Goal: Task Accomplishment & Management: Manage account settings

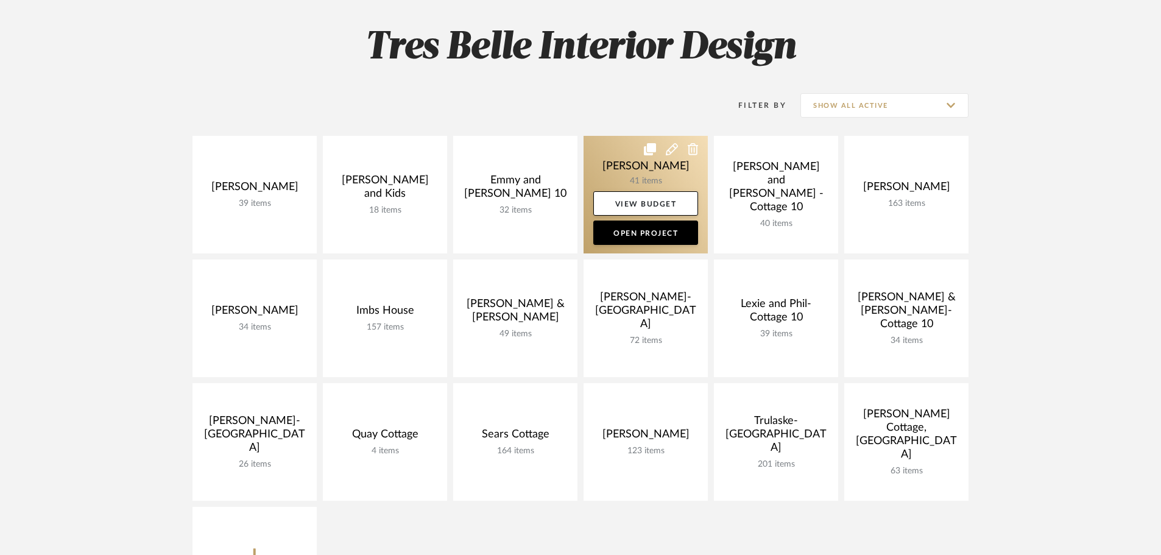
scroll to position [183, 0]
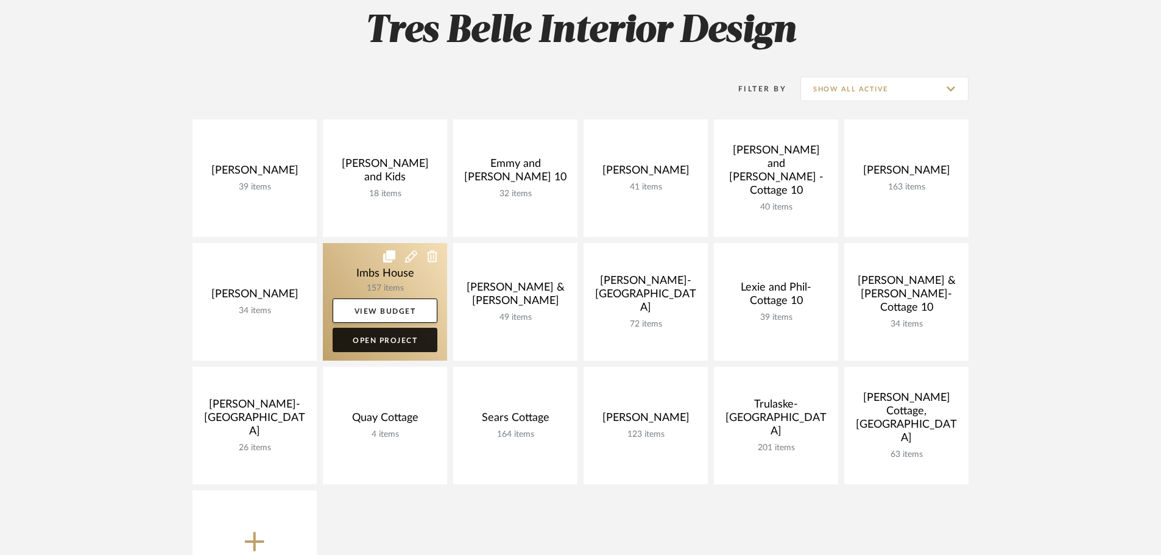
click at [403, 337] on link "Open Project" at bounding box center [385, 340] width 105 height 24
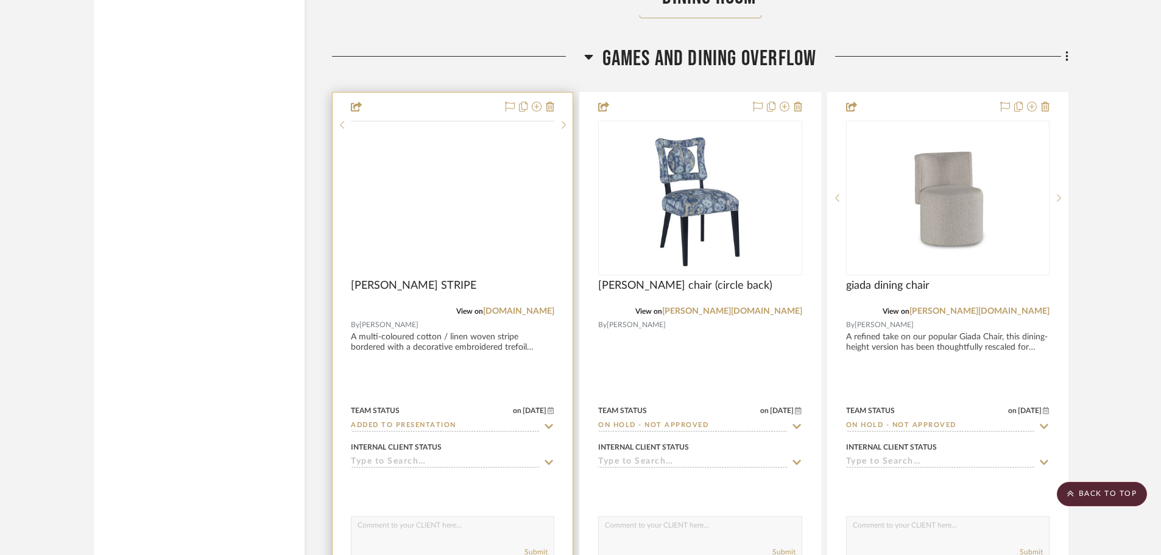
scroll to position [3715, 0]
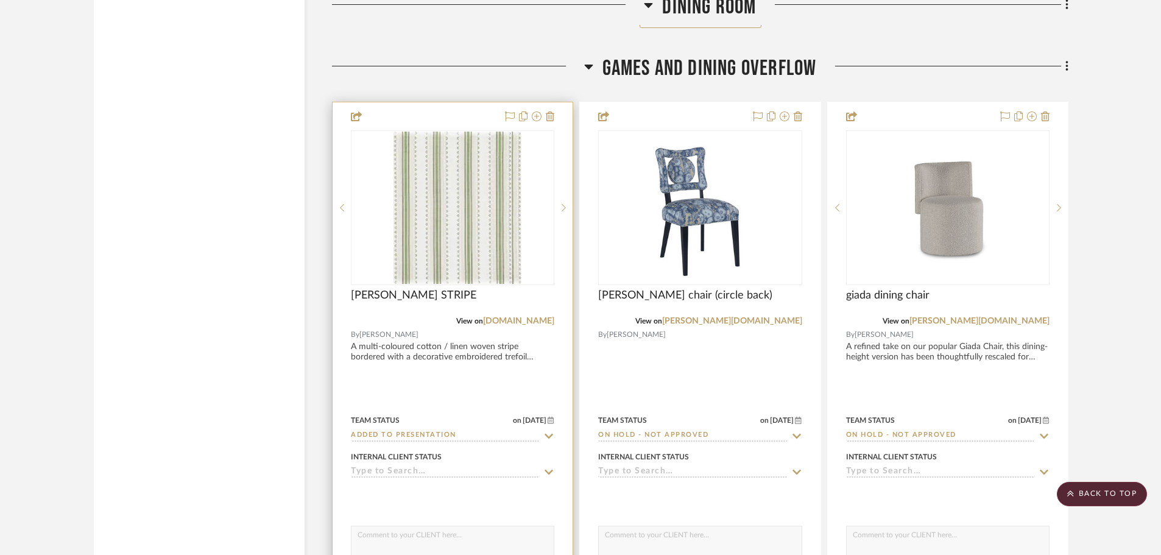
click at [535, 207] on div "0" at bounding box center [461, 207] width 221 height 153
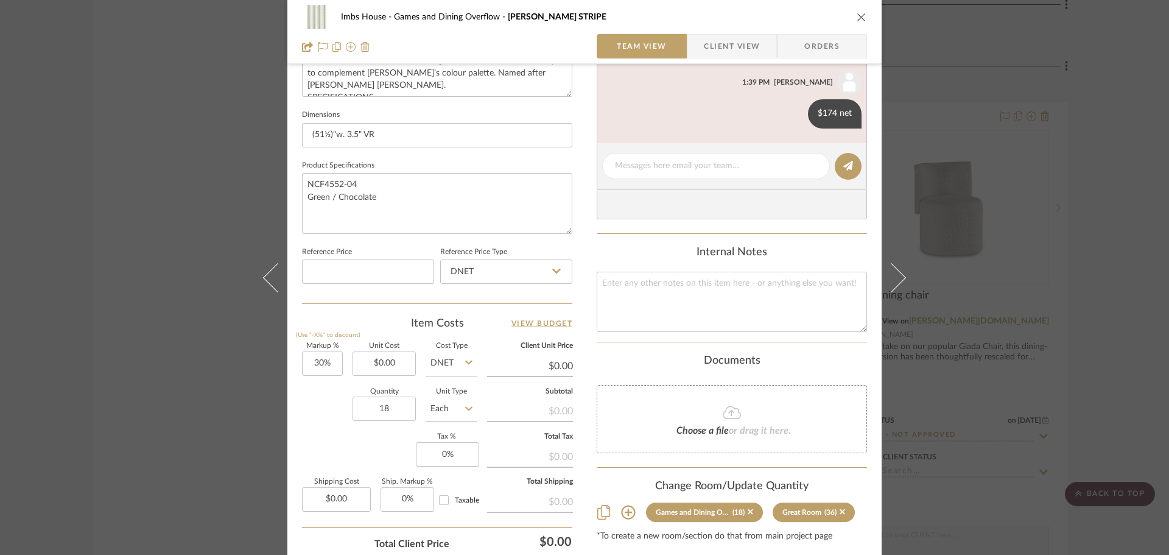
scroll to position [487, 0]
click at [622, 511] on icon at bounding box center [628, 511] width 14 height 14
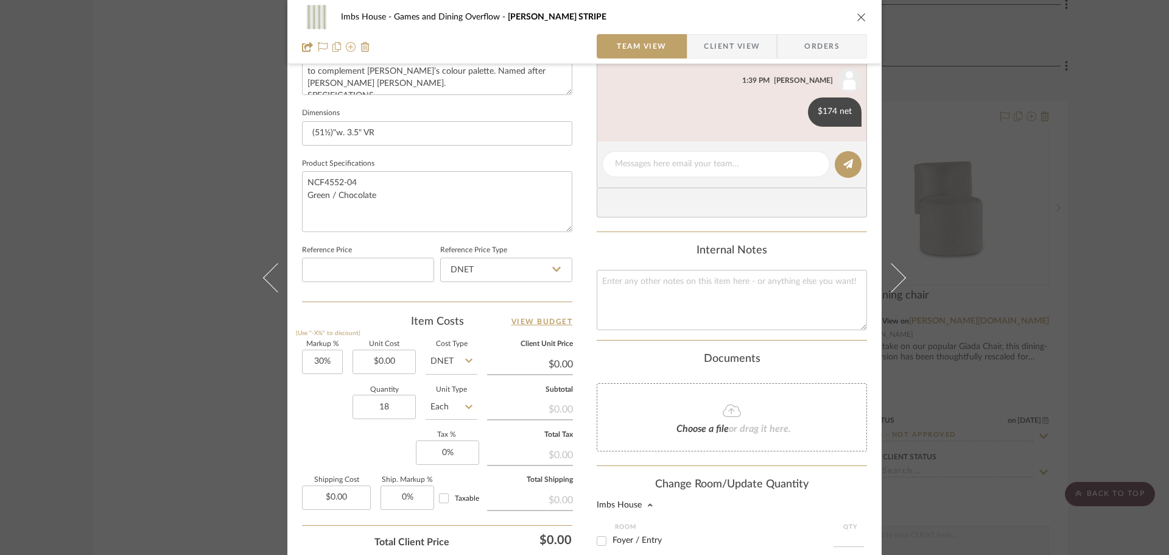
scroll to position [731, 0]
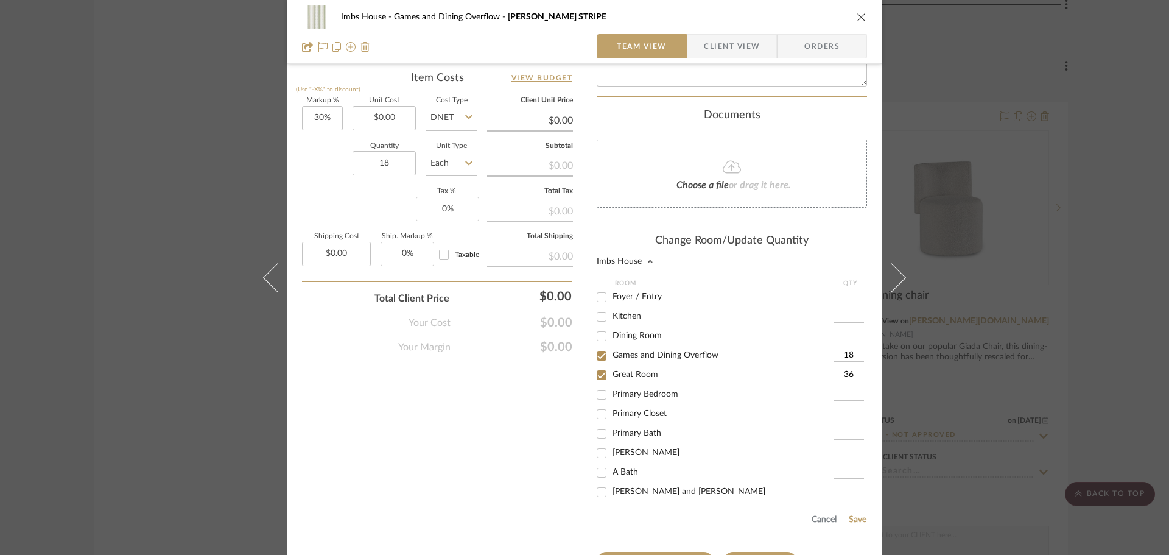
click at [849, 355] on input "18" at bounding box center [849, 356] width 30 height 12
click at [851, 351] on input "18" at bounding box center [849, 356] width 30 height 12
type input "1"
type input "33"
click at [851, 515] on button "Save" at bounding box center [857, 520] width 19 height 10
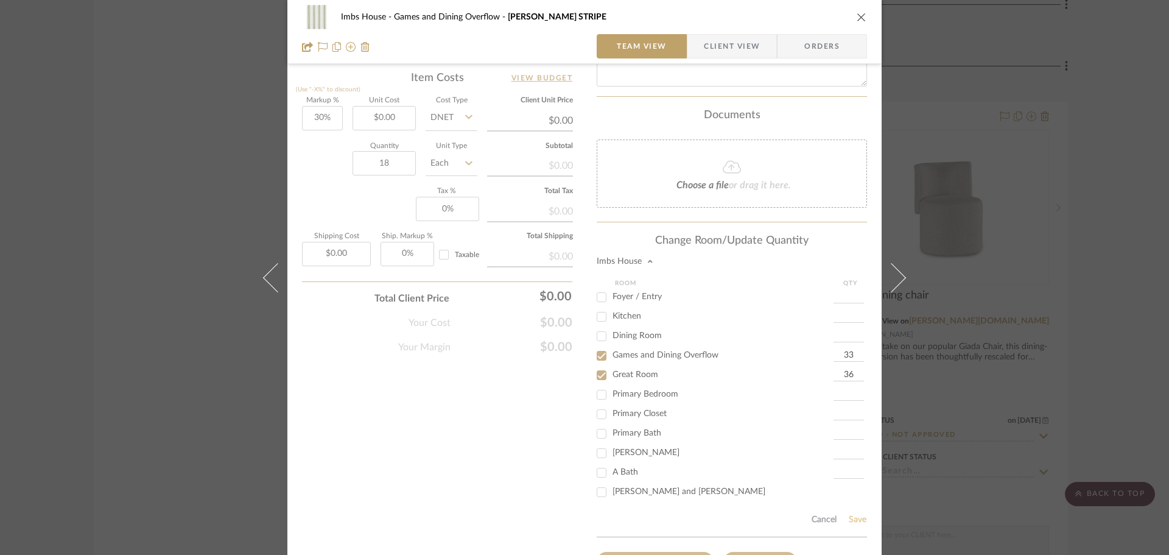
type input "33"
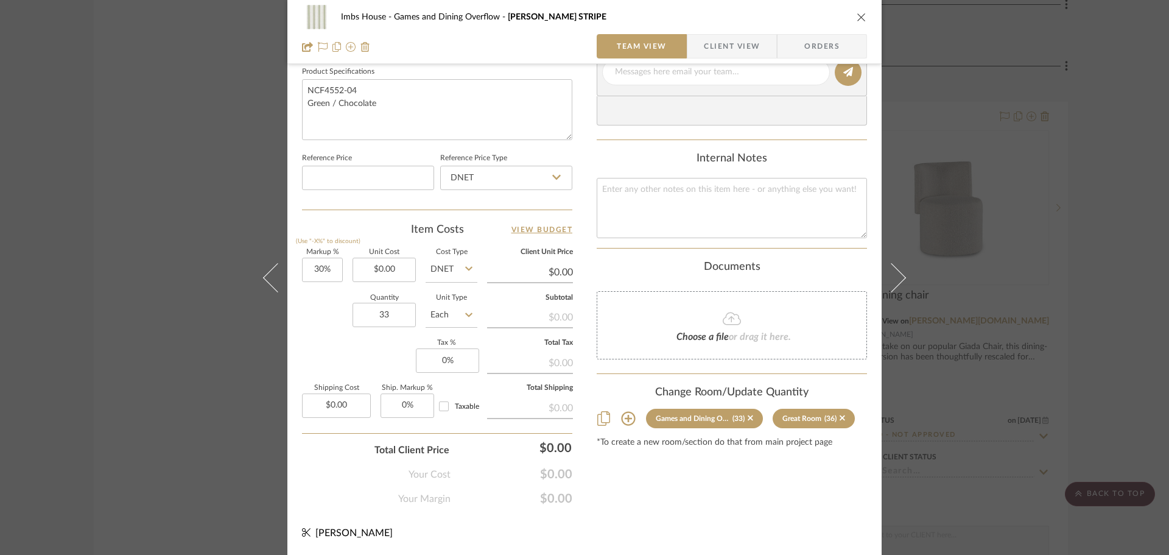
click at [857, 15] on icon "close" at bounding box center [862, 17] width 10 height 10
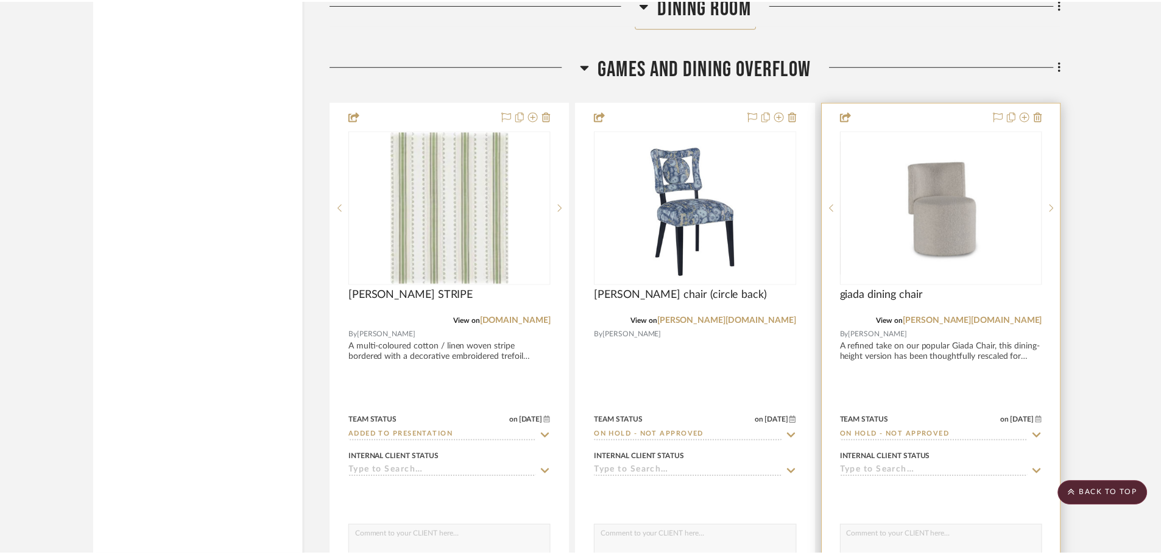
scroll to position [3715, 0]
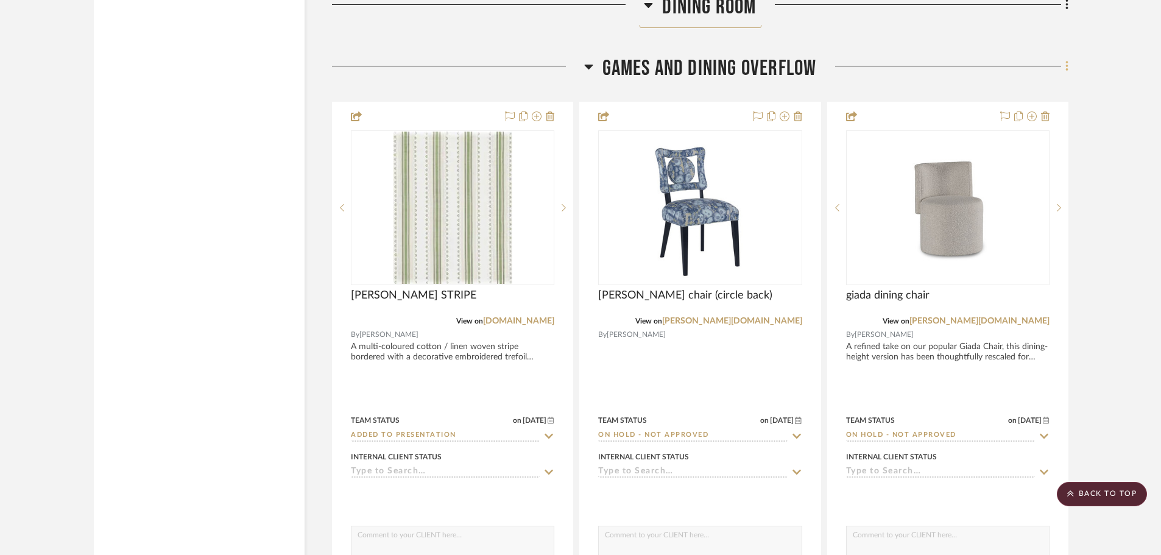
click at [1068, 68] on icon at bounding box center [1067, 66] width 4 height 13
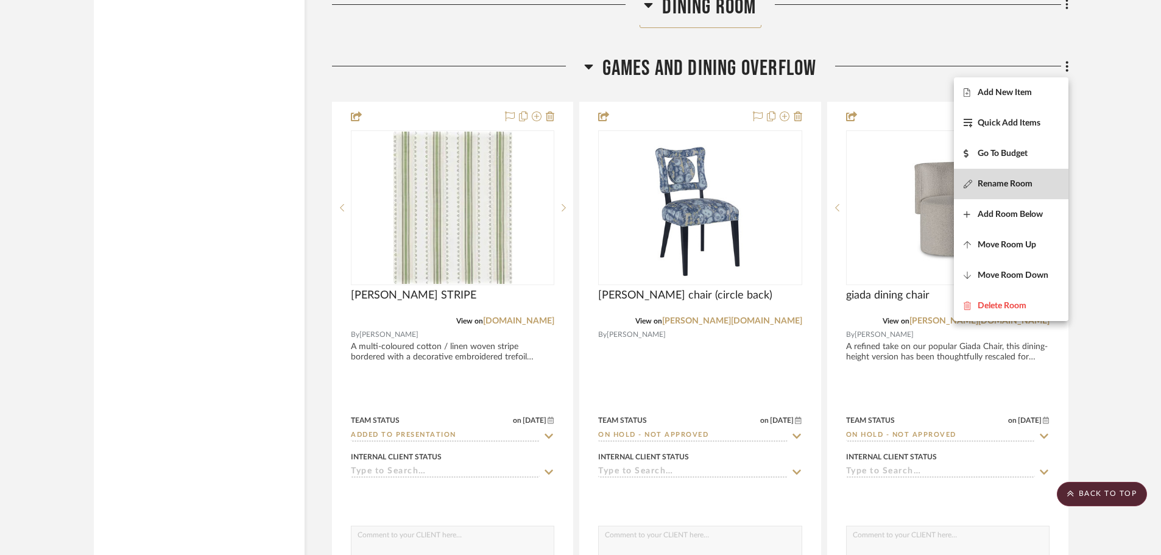
click at [1018, 180] on span "Rename Room" at bounding box center [1004, 184] width 55 height 10
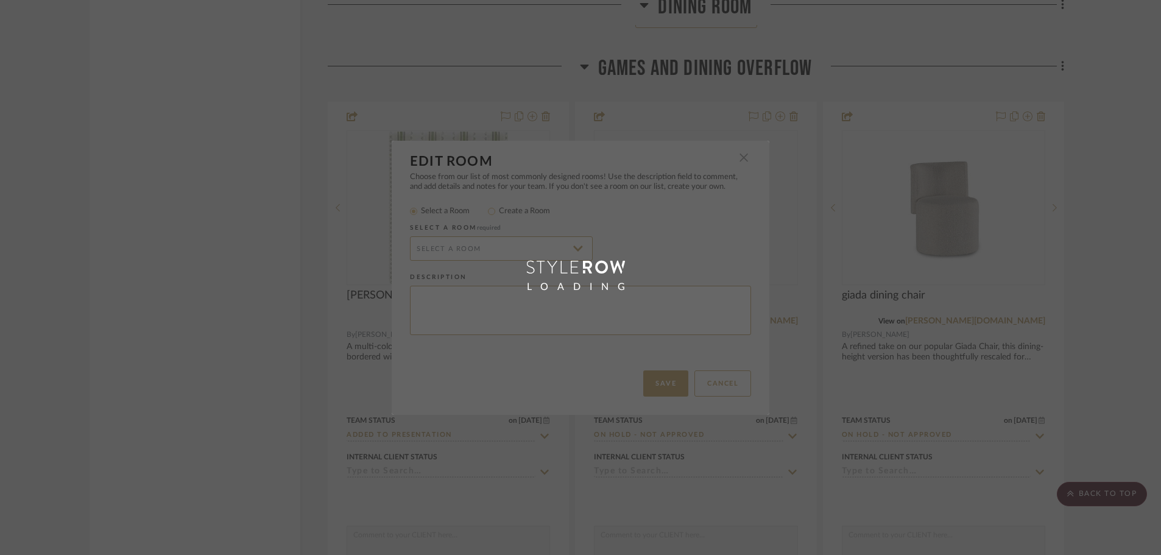
radio input "false"
radio input "true"
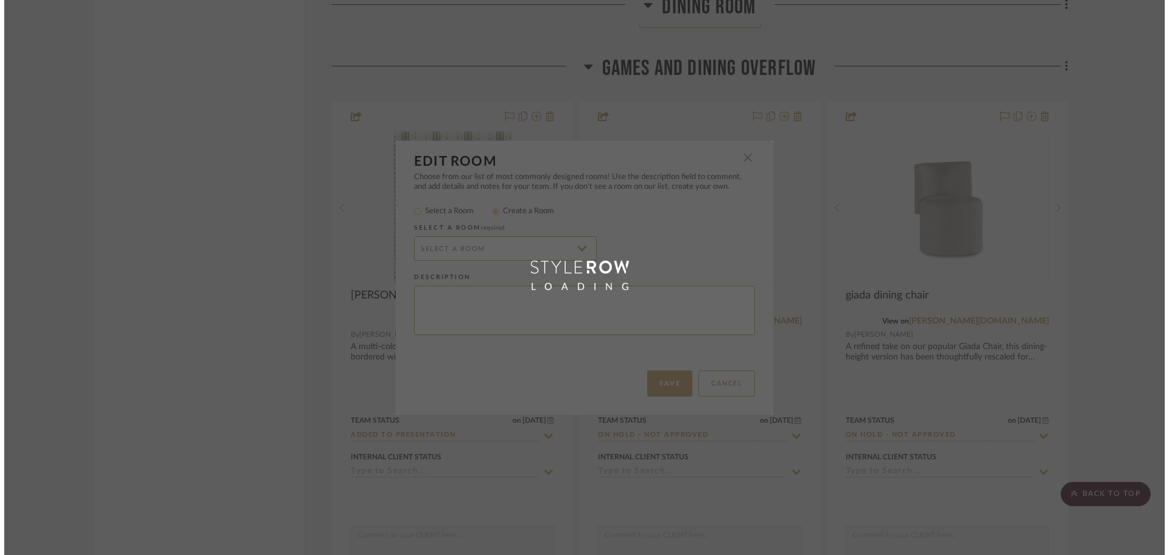
scroll to position [0, 0]
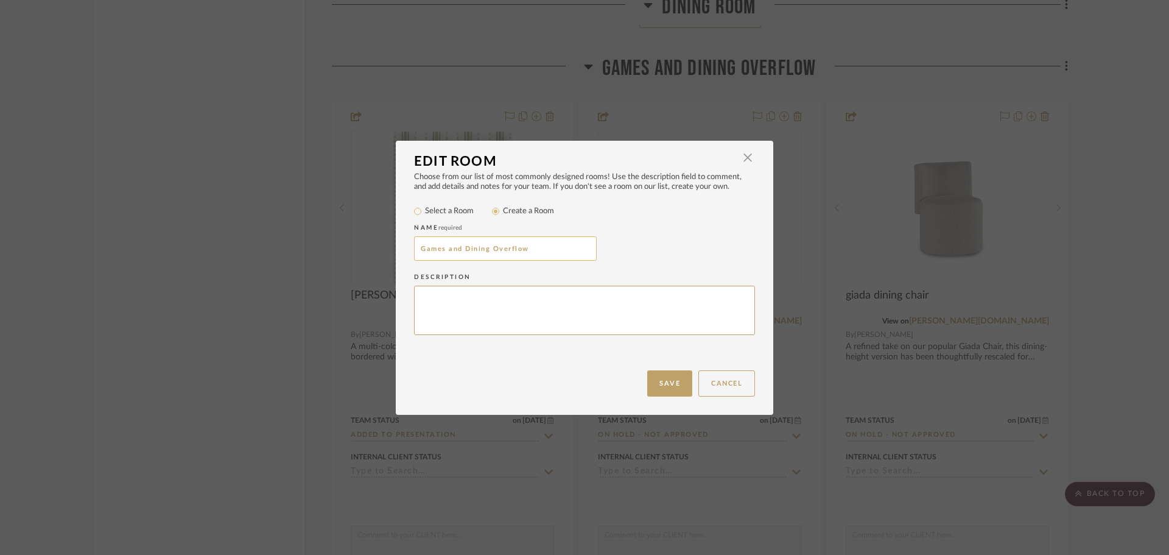
click at [480, 247] on input "Games and Dining Overflow" at bounding box center [505, 248] width 183 height 24
click at [487, 249] on input "Games and Dining Overflow" at bounding box center [505, 248] width 183 height 24
type input "Games and Living Overflow"
click at [662, 381] on button "Save" at bounding box center [669, 383] width 45 height 26
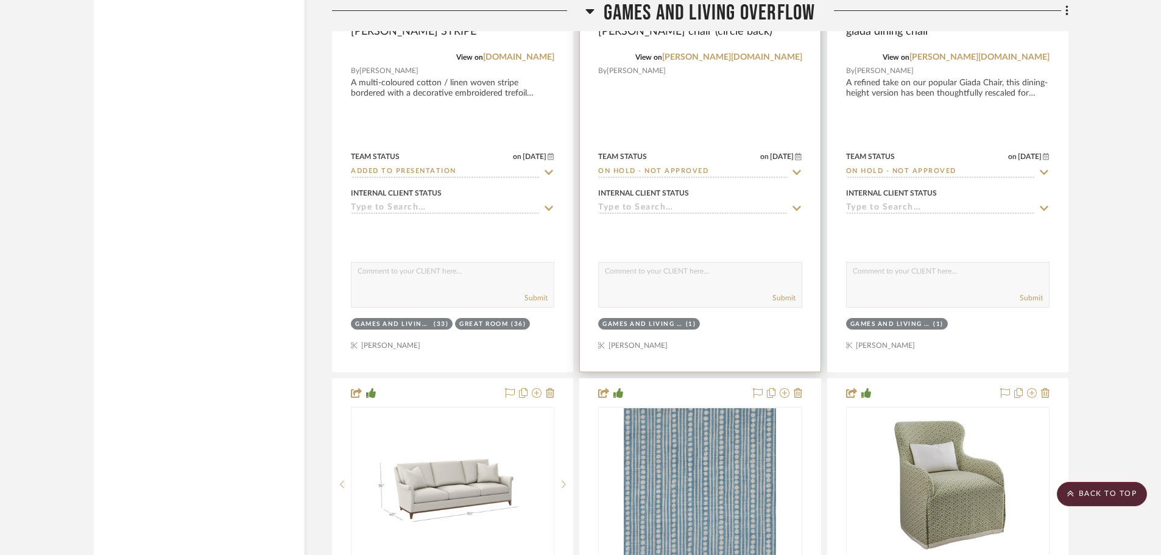
scroll to position [3958, 0]
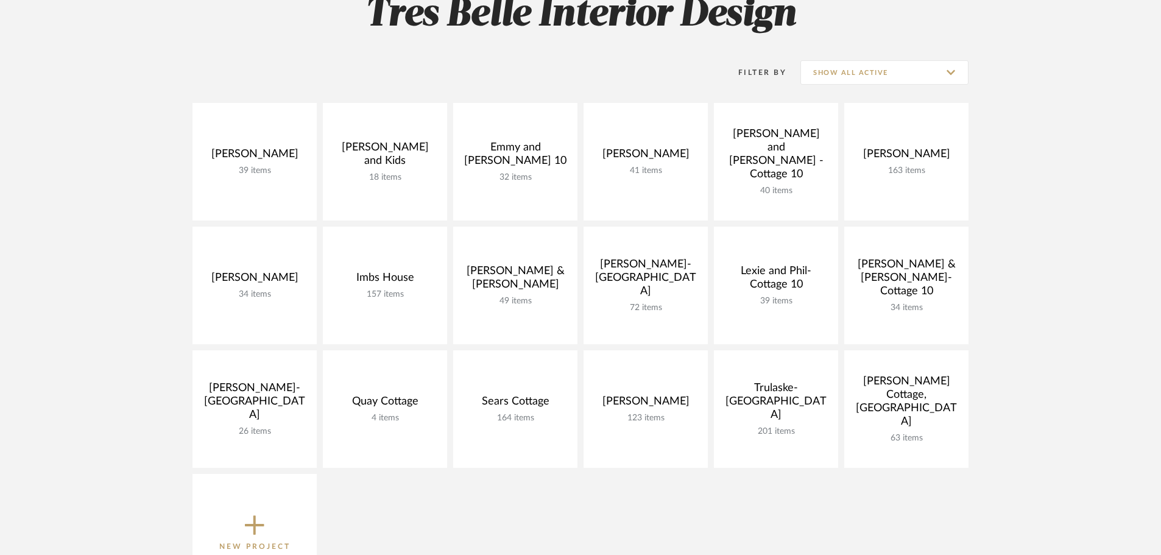
scroll to position [183, 0]
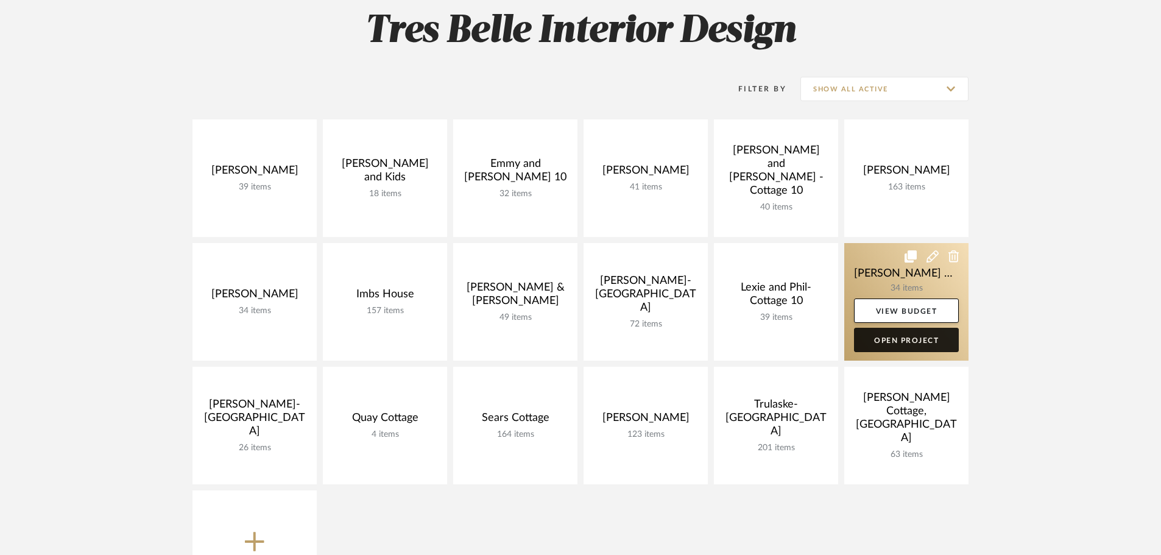
click at [895, 340] on link "Open Project" at bounding box center [906, 340] width 105 height 24
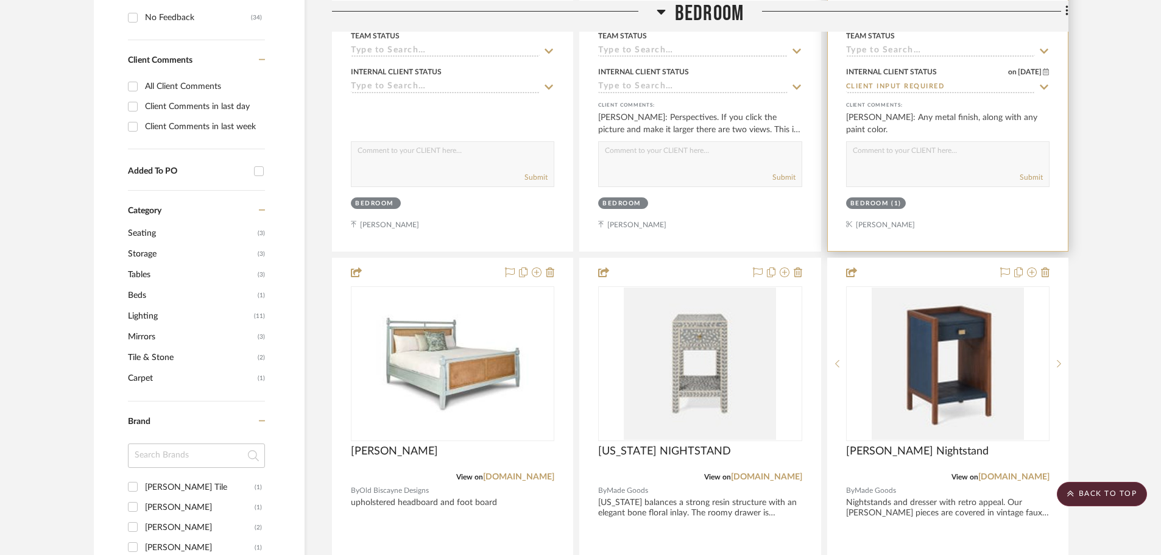
scroll to position [792, 0]
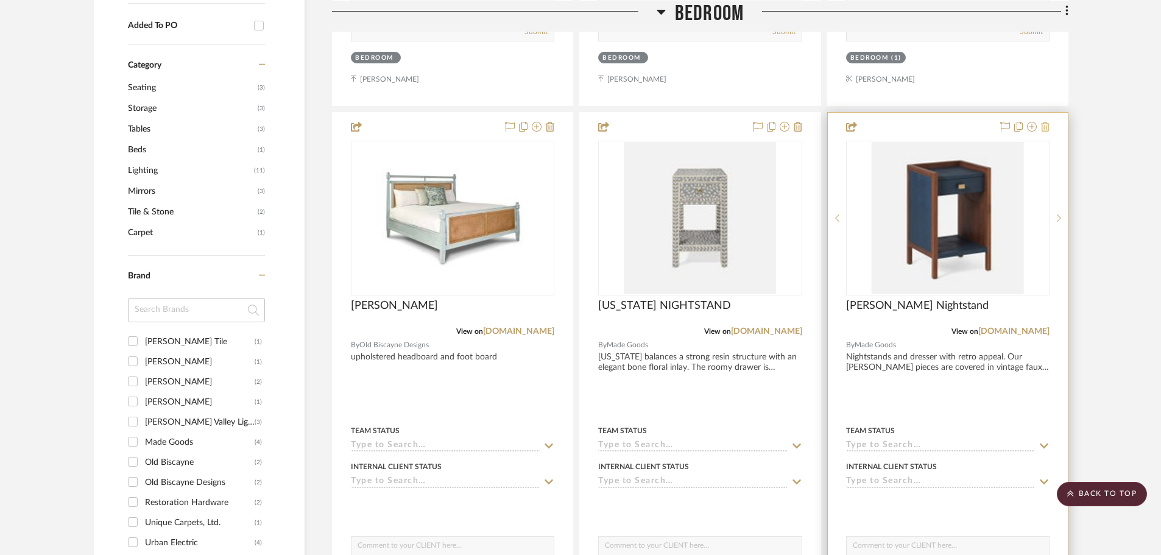
click at [1043, 122] on icon at bounding box center [1045, 127] width 9 height 10
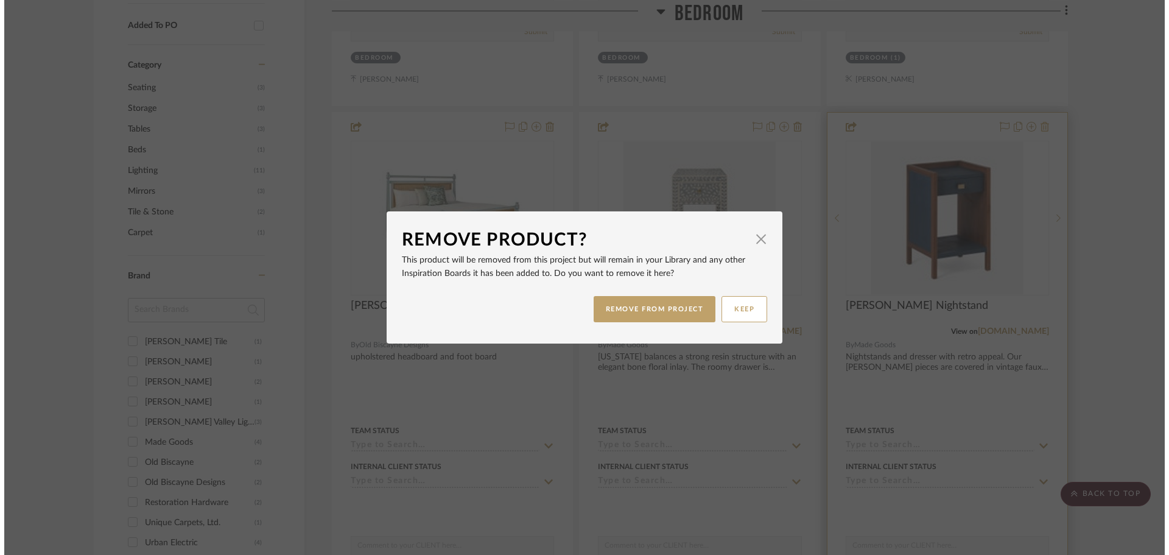
scroll to position [0, 0]
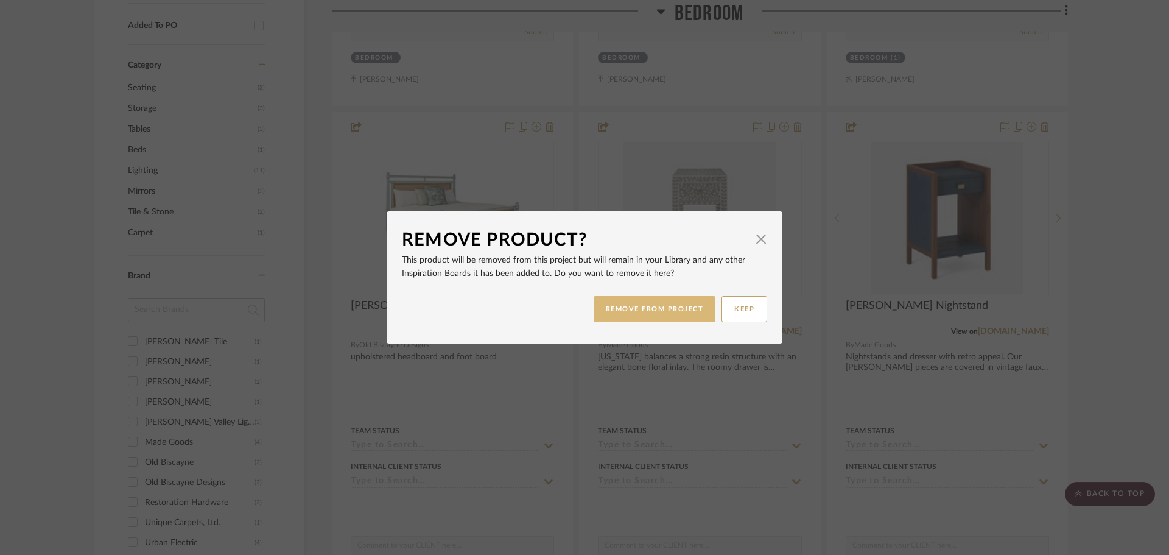
click at [658, 312] on button "REMOVE FROM PROJECT" at bounding box center [655, 309] width 122 height 26
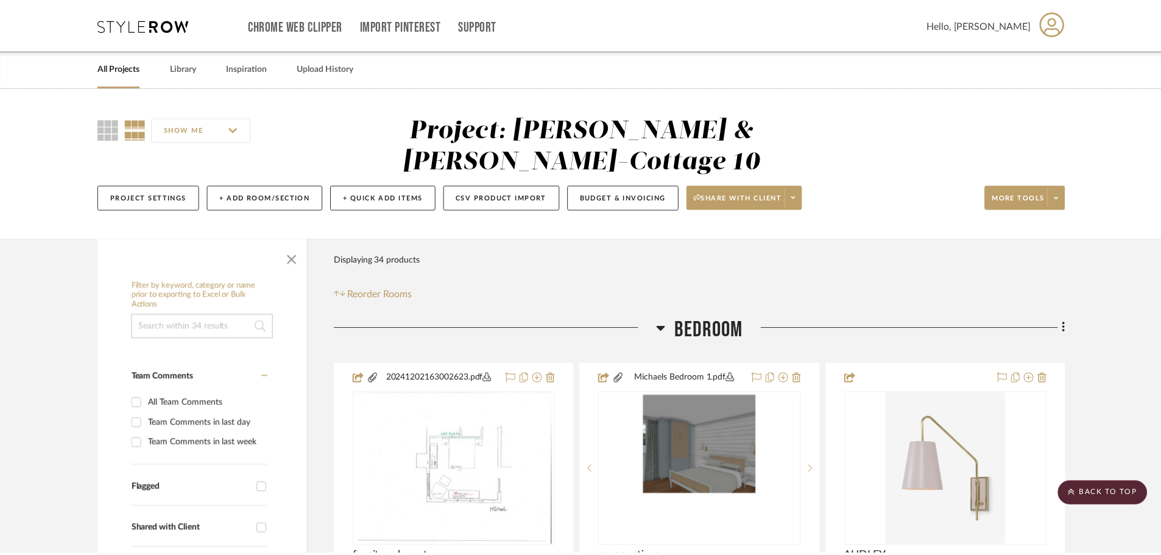
scroll to position [792, 0]
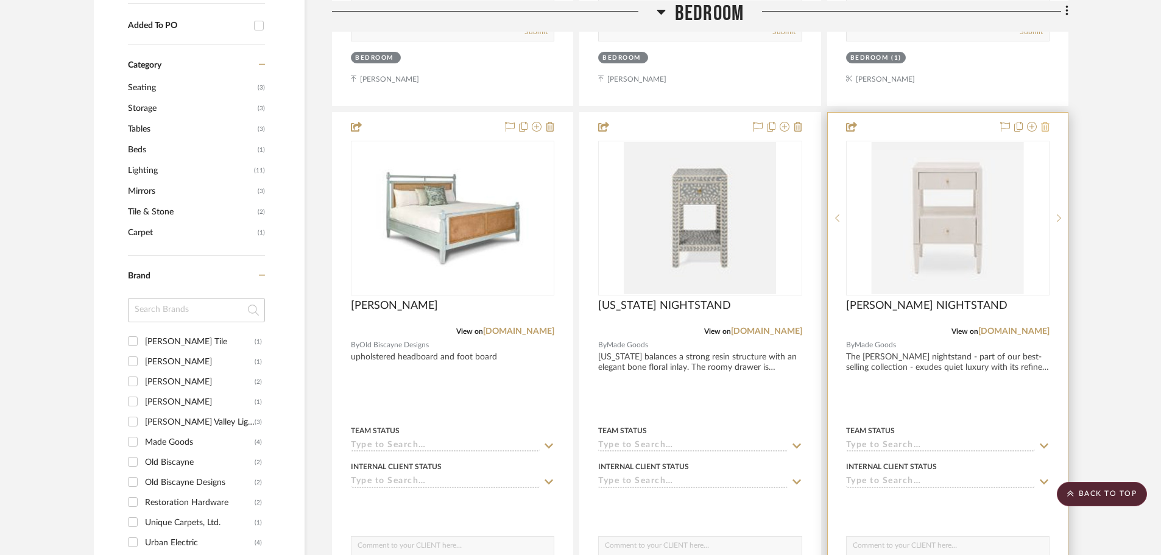
click at [1046, 122] on icon at bounding box center [1045, 127] width 9 height 10
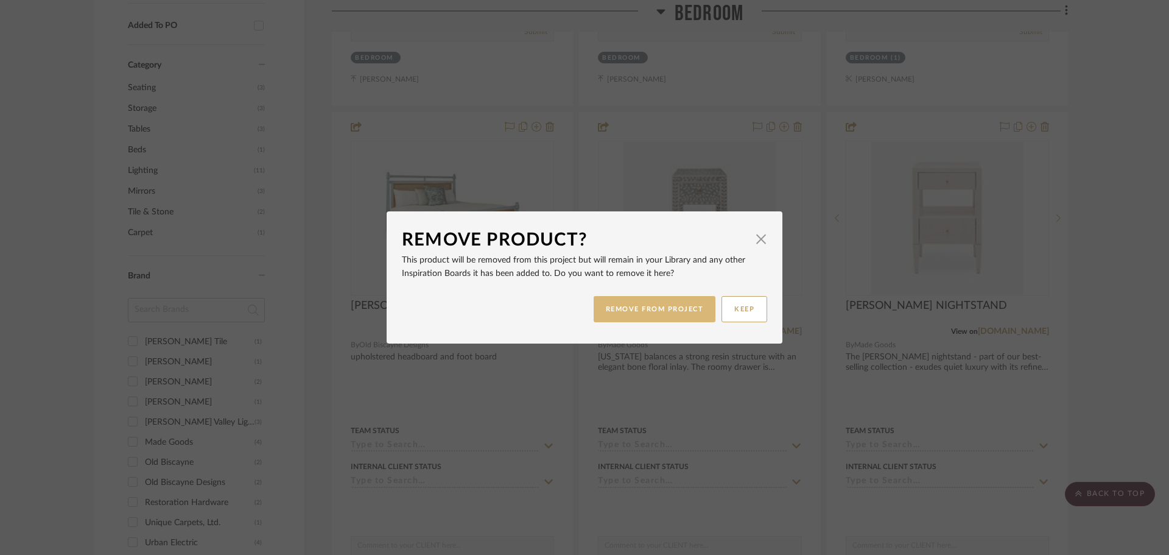
click at [607, 304] on button "REMOVE FROM PROJECT" at bounding box center [655, 309] width 122 height 26
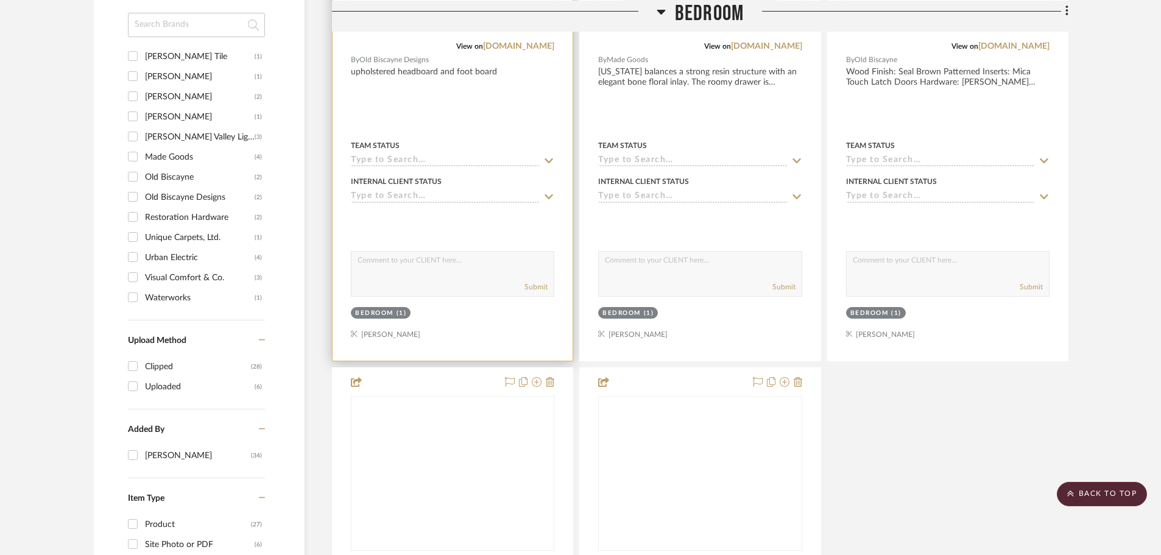
scroll to position [1096, 0]
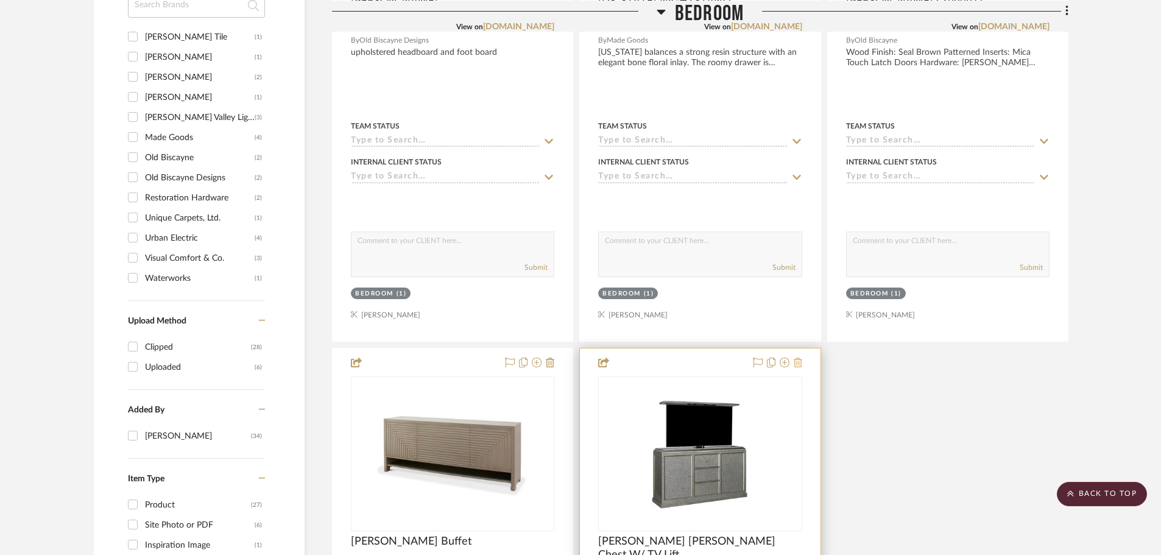
click at [798, 357] on icon at bounding box center [797, 362] width 9 height 10
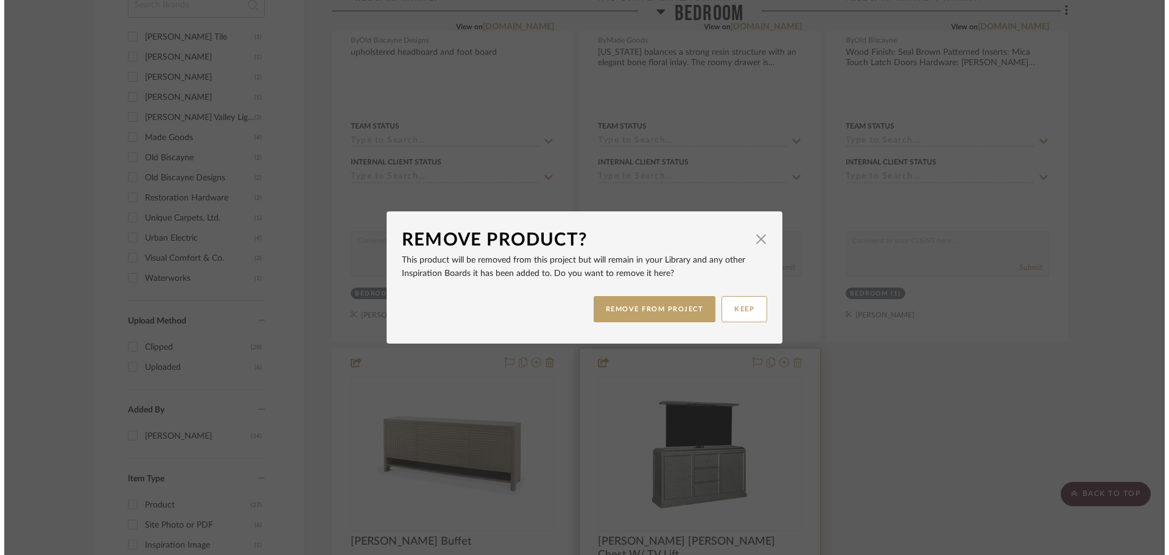
scroll to position [0, 0]
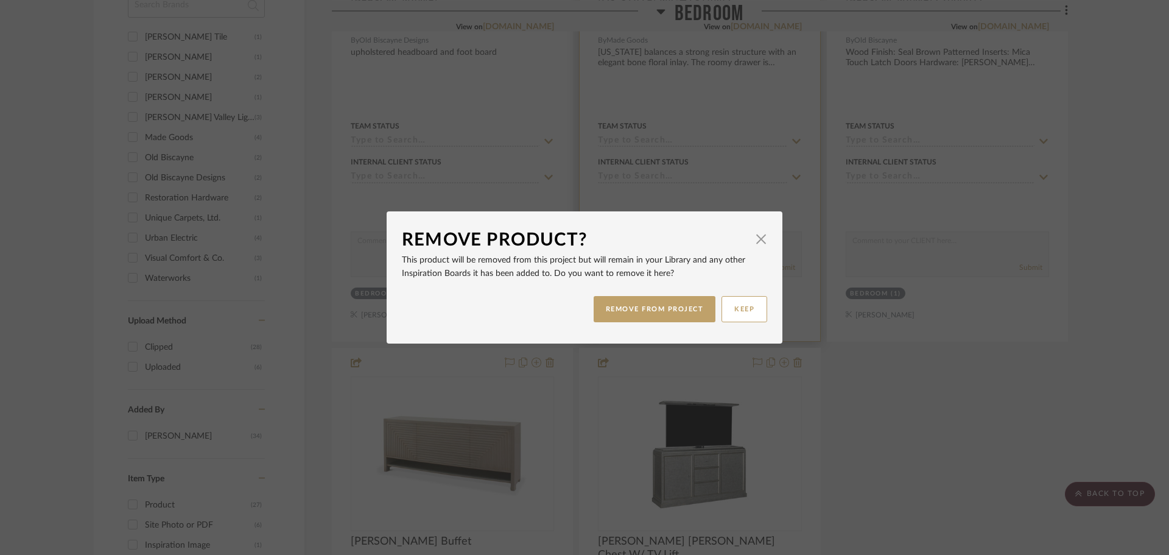
click at [628, 308] on button "REMOVE FROM PROJECT" at bounding box center [655, 309] width 122 height 26
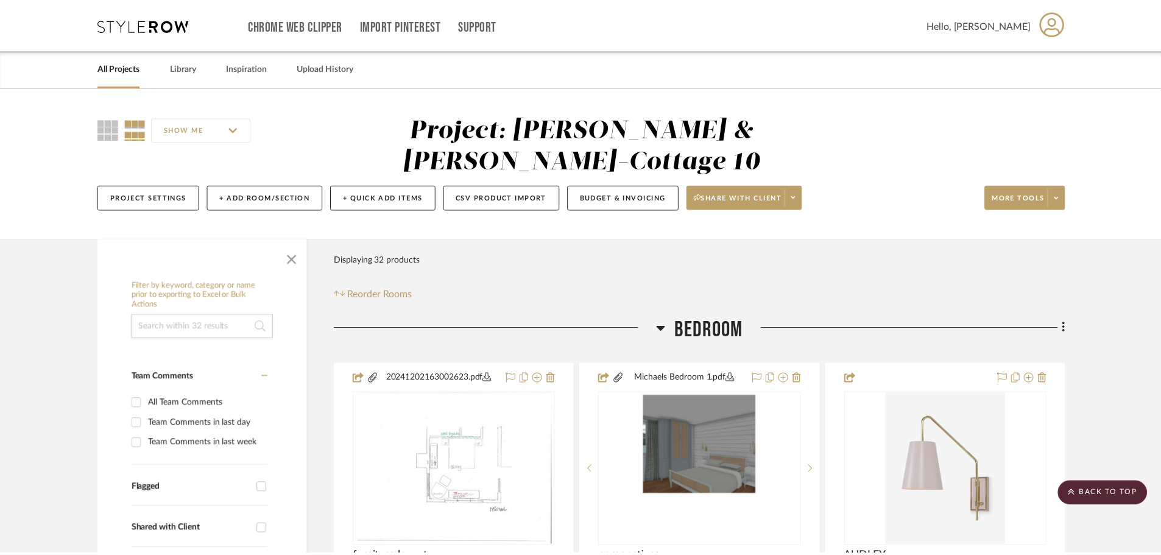
scroll to position [1096, 0]
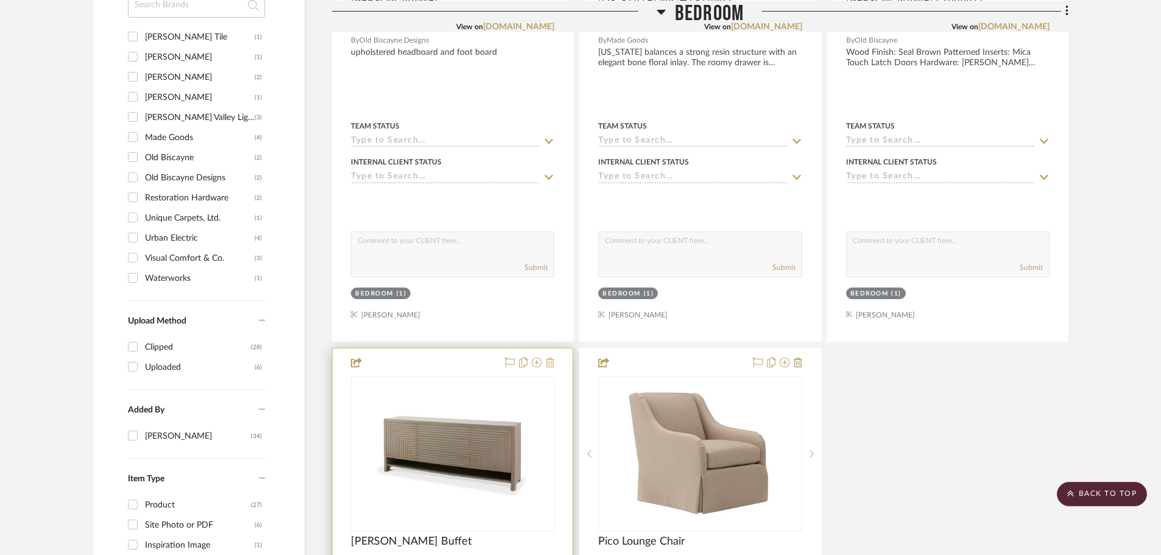
click at [549, 357] on icon at bounding box center [550, 362] width 9 height 10
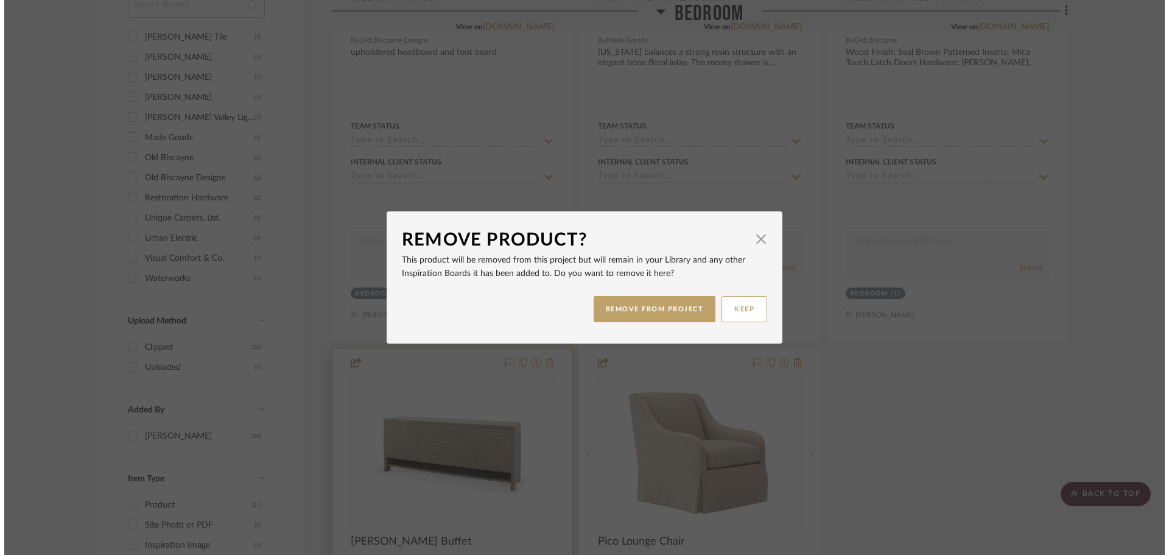
scroll to position [0, 0]
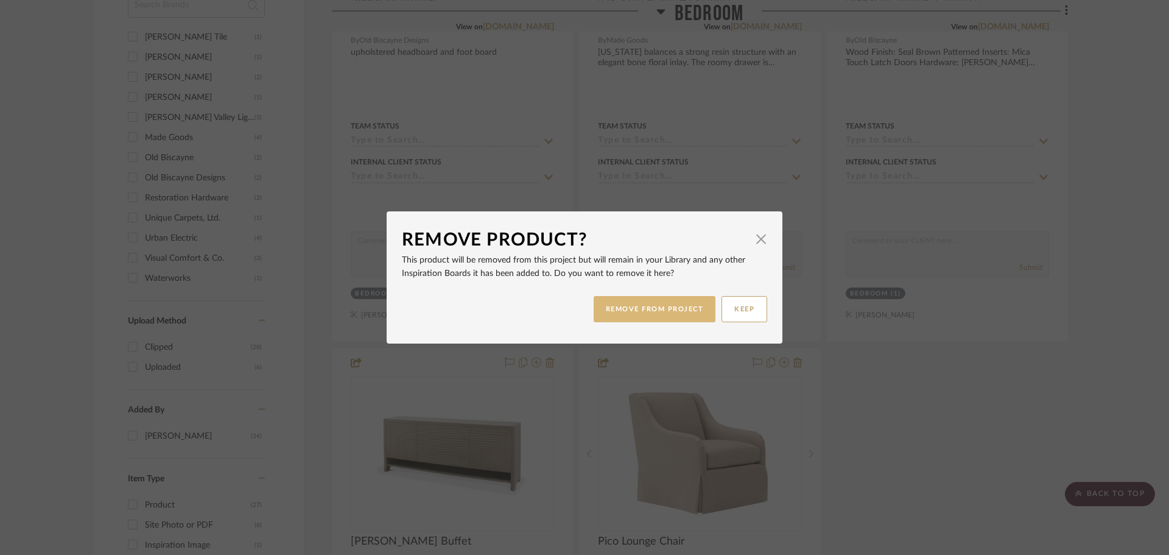
click at [633, 302] on button "REMOVE FROM PROJECT" at bounding box center [655, 309] width 122 height 26
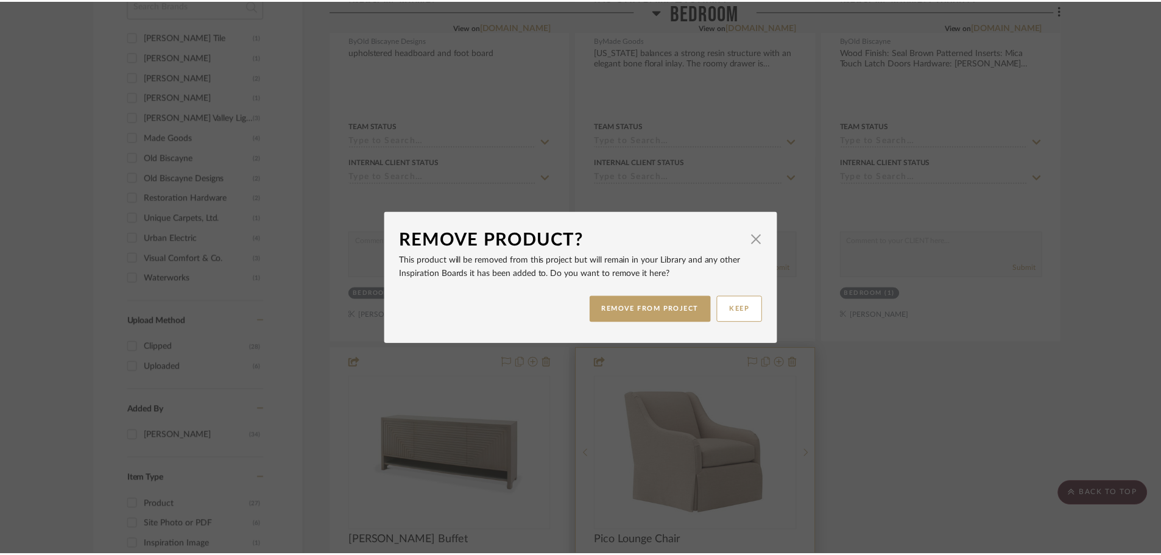
scroll to position [1096, 0]
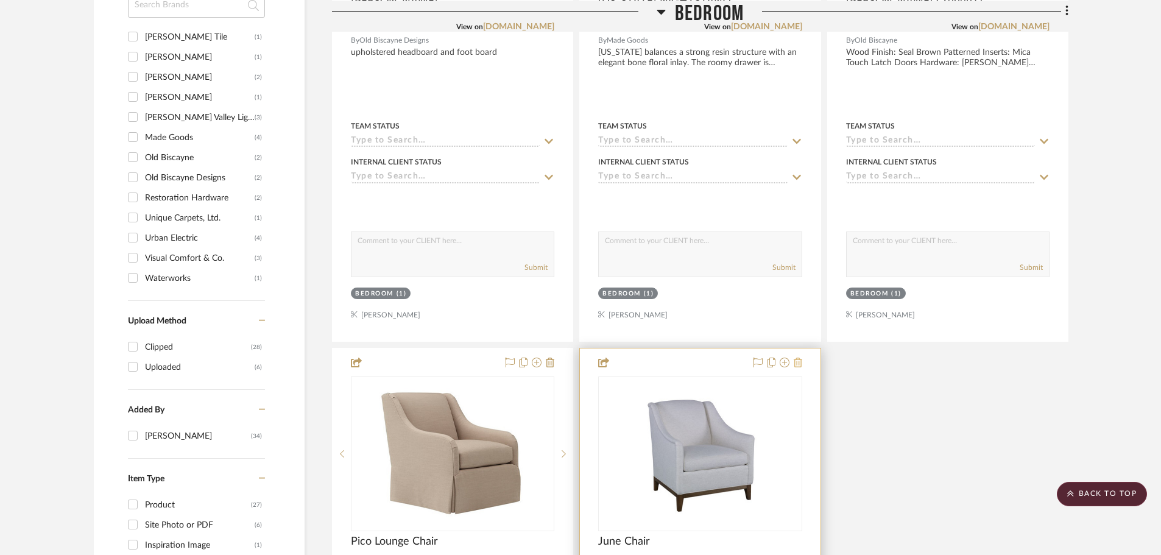
click at [798, 357] on icon at bounding box center [797, 362] width 9 height 10
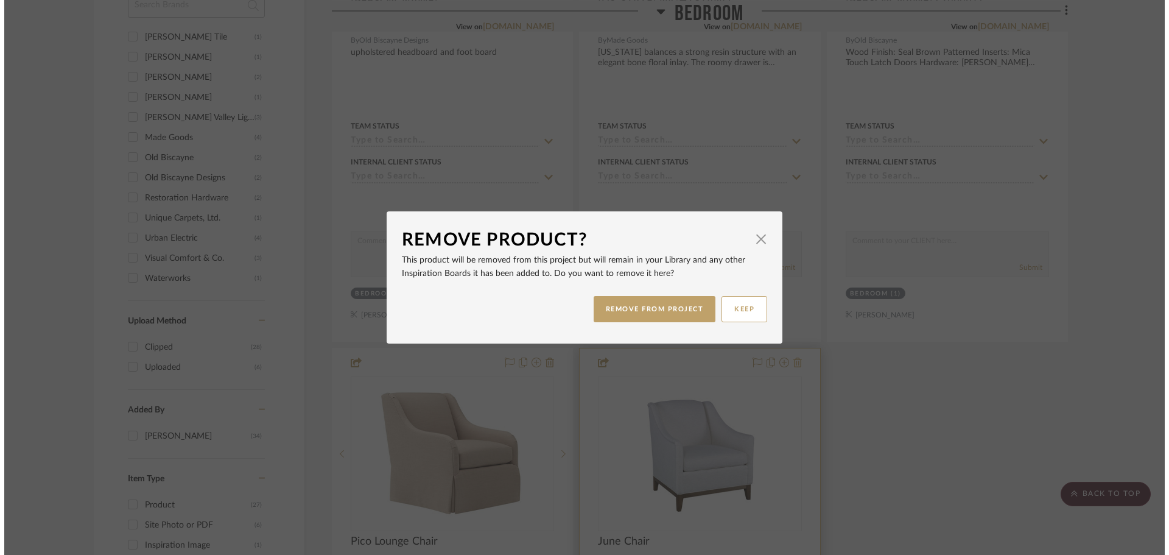
scroll to position [0, 0]
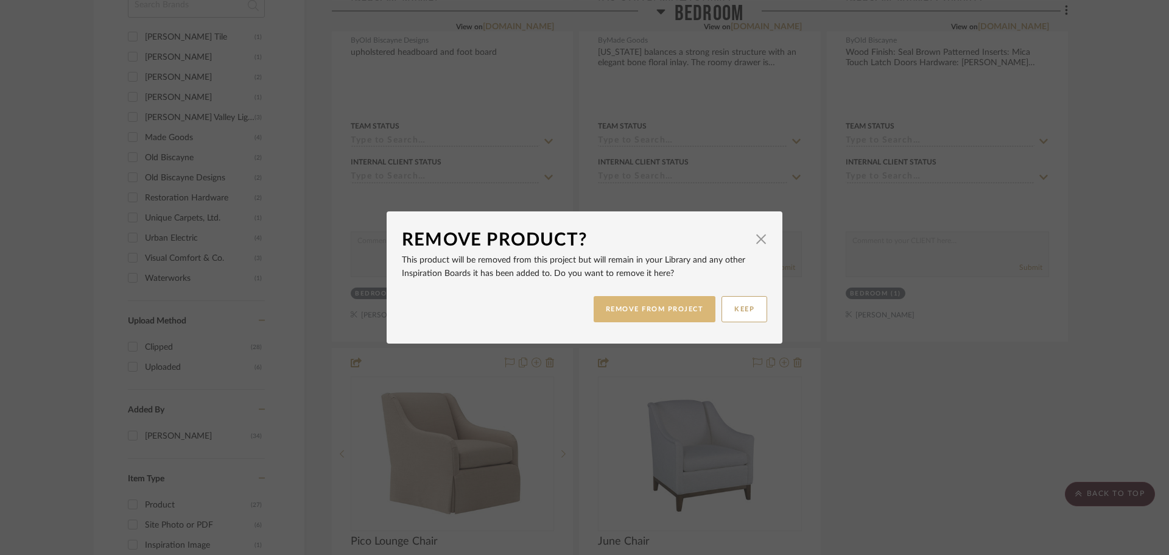
click at [679, 308] on button "REMOVE FROM PROJECT" at bounding box center [655, 309] width 122 height 26
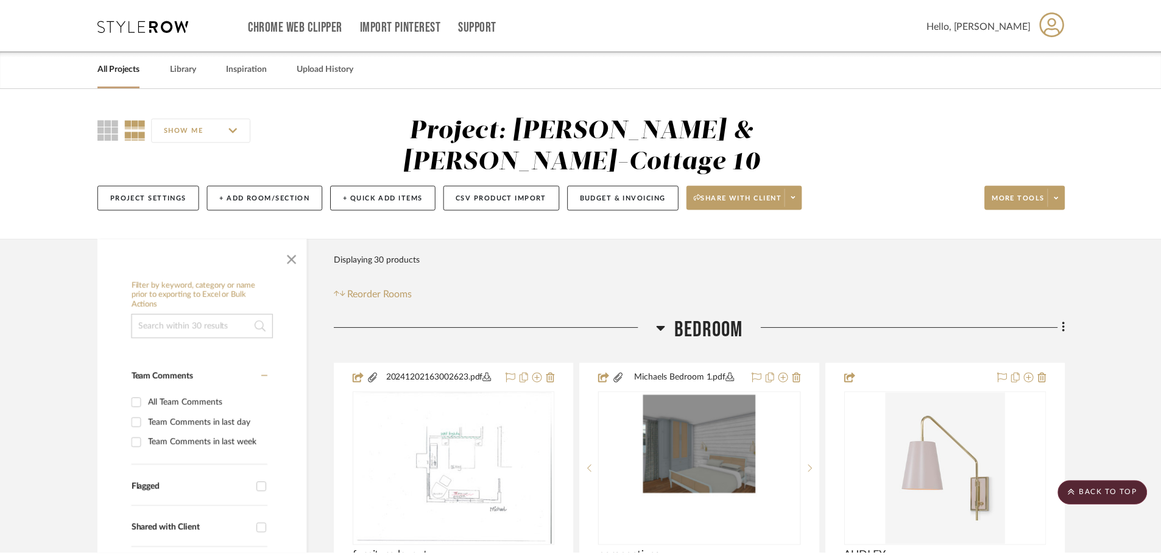
scroll to position [1096, 0]
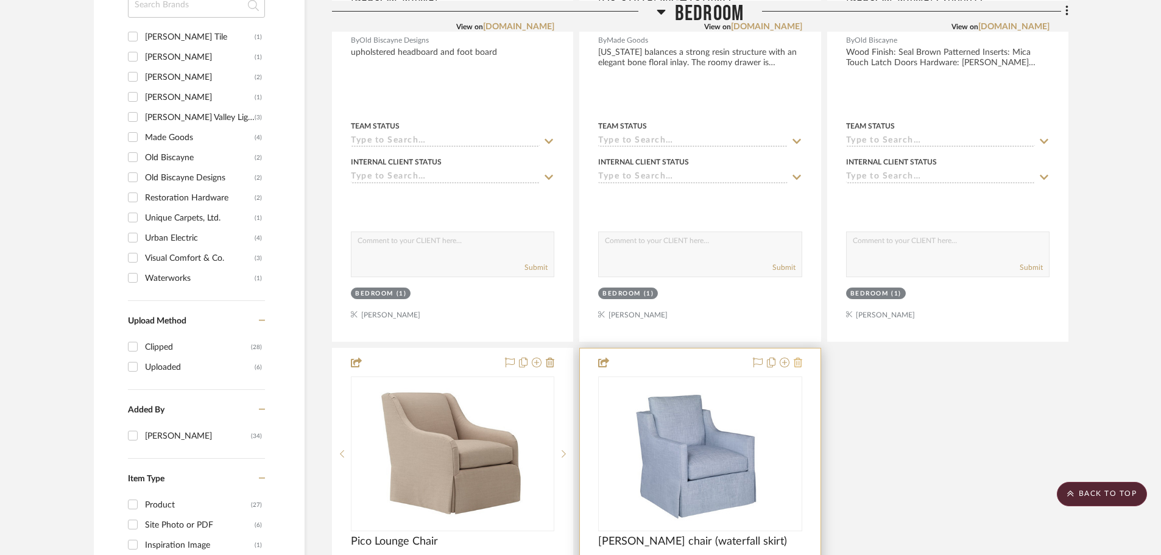
click at [799, 357] on icon at bounding box center [797, 362] width 9 height 10
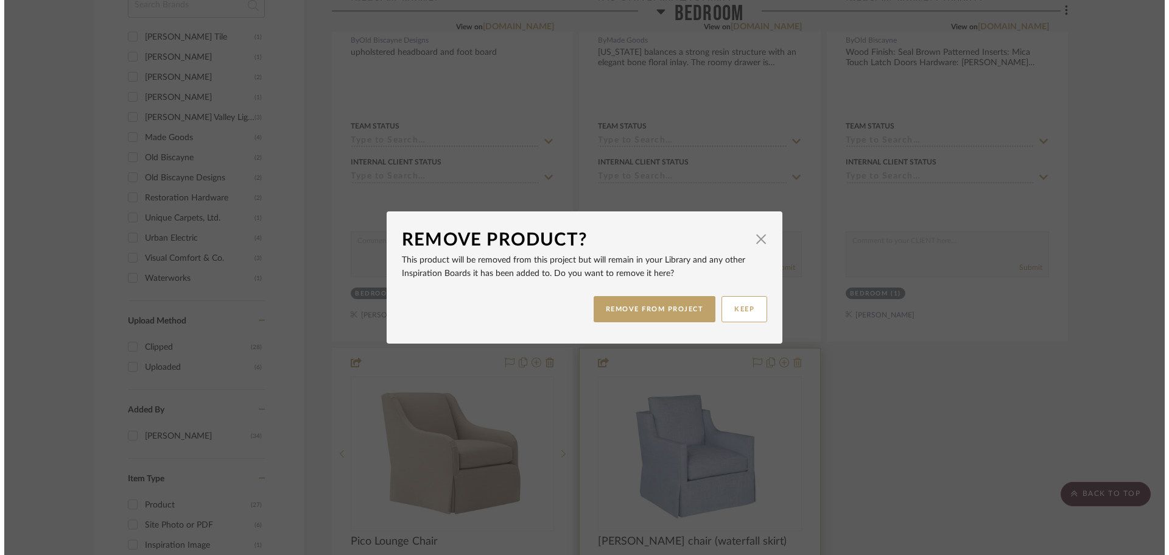
scroll to position [0, 0]
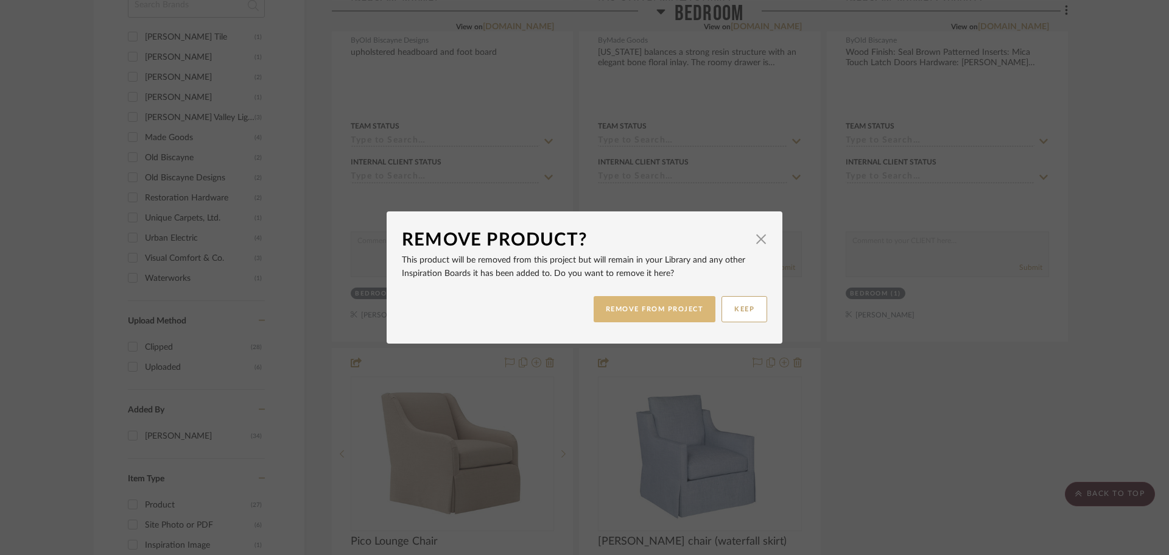
click at [667, 314] on button "REMOVE FROM PROJECT" at bounding box center [655, 309] width 122 height 26
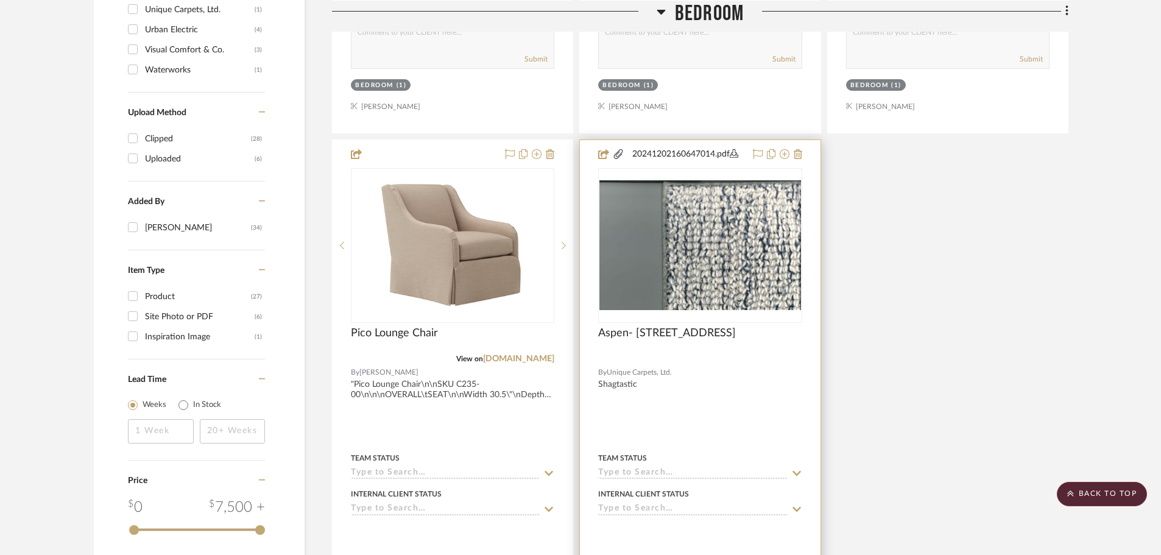
scroll to position [1340, 0]
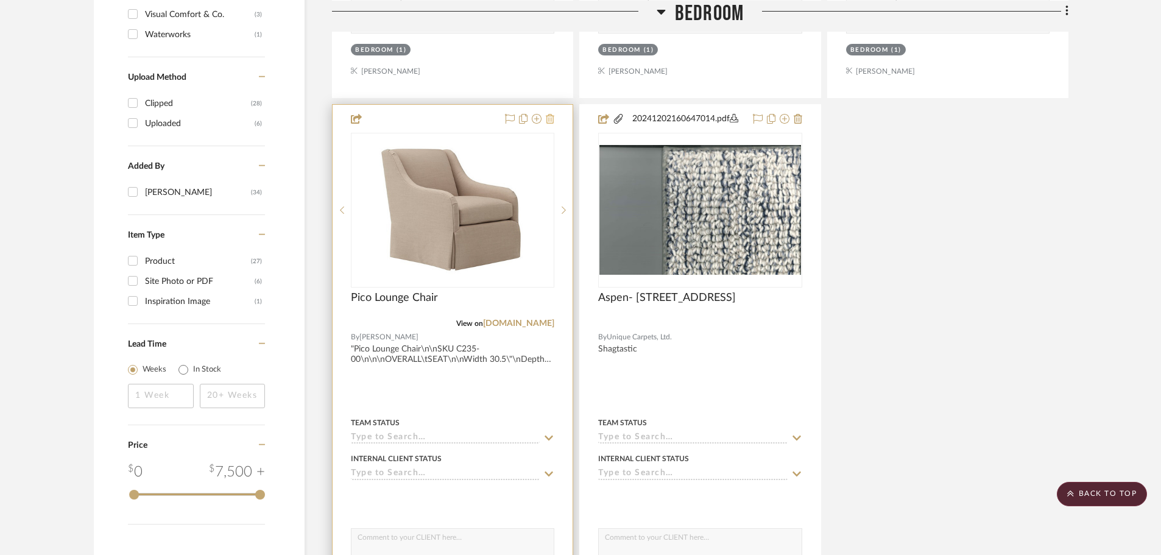
click at [552, 114] on icon at bounding box center [550, 119] width 9 height 10
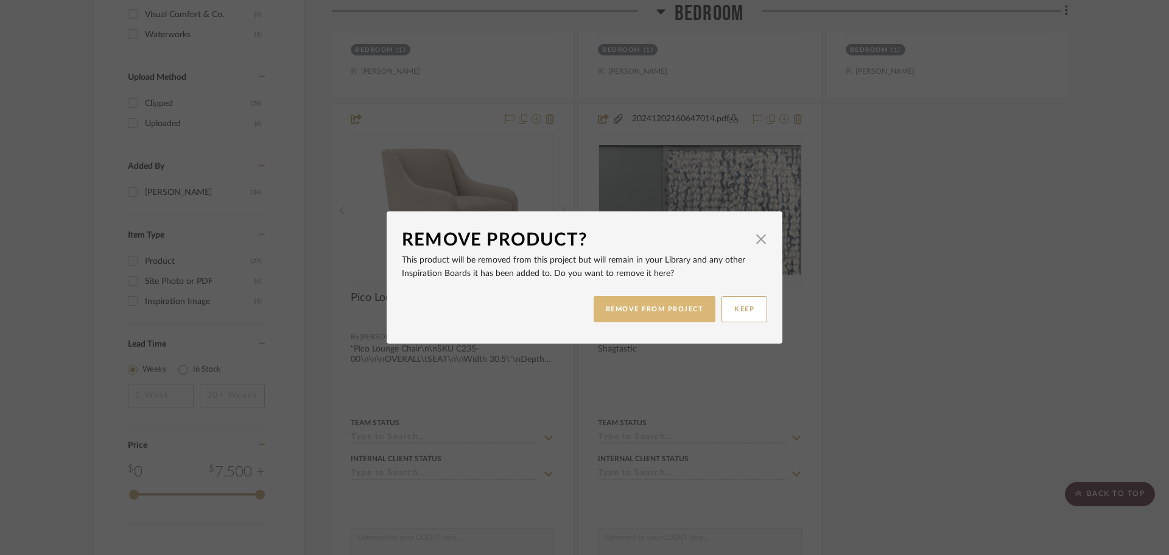
click at [657, 313] on button "REMOVE FROM PROJECT" at bounding box center [655, 309] width 122 height 26
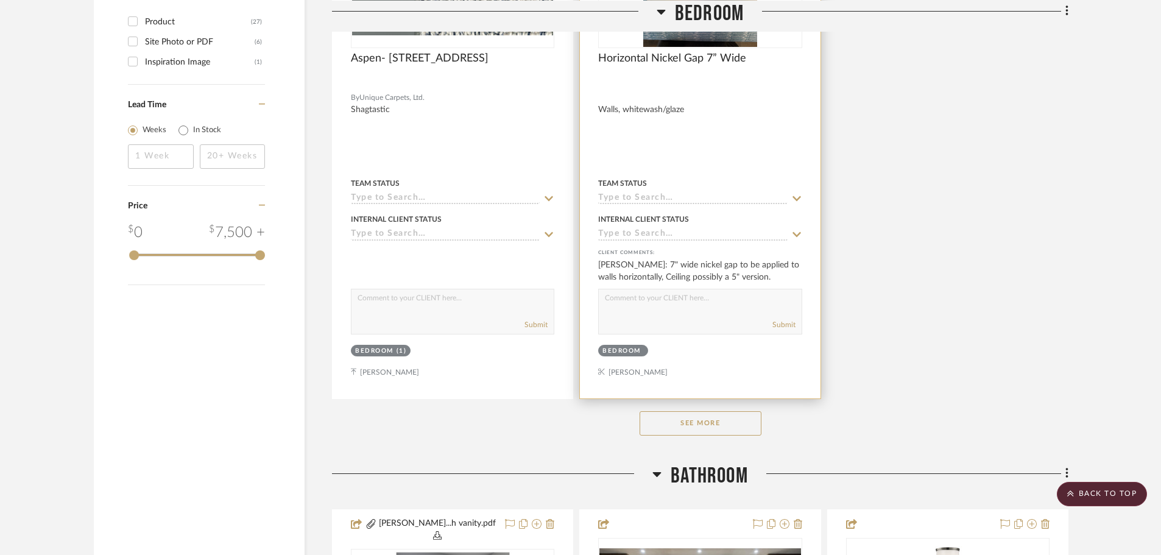
scroll to position [1644, 0]
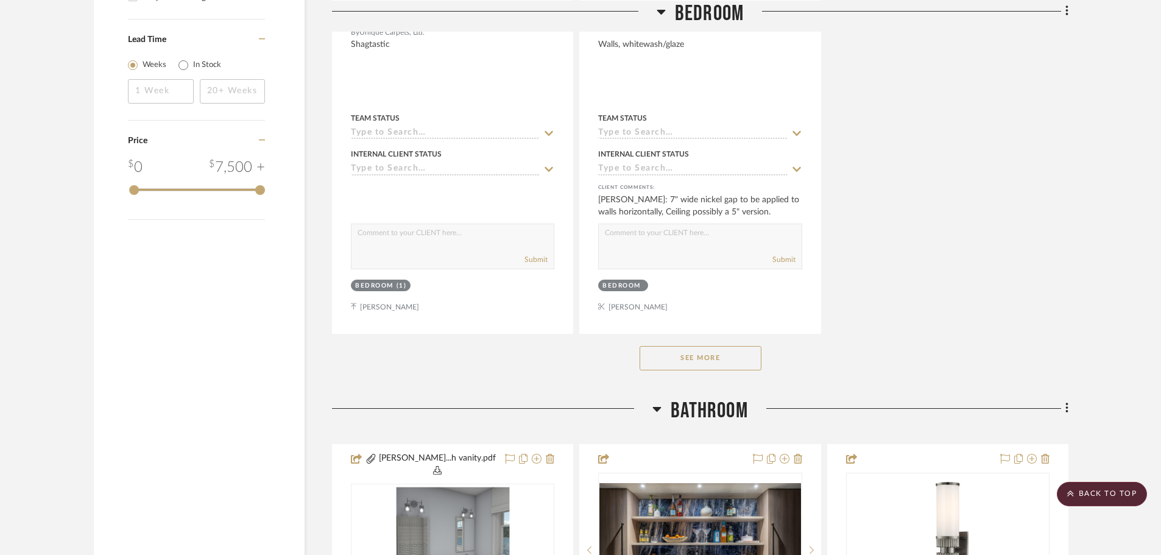
click at [714, 346] on button "See More" at bounding box center [700, 358] width 122 height 24
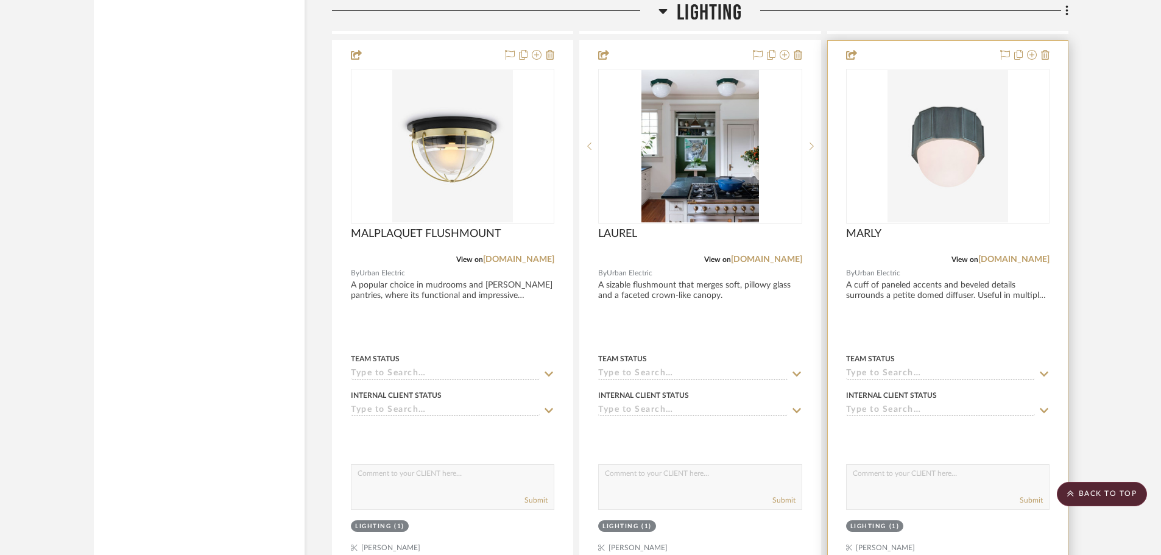
scroll to position [4503, 0]
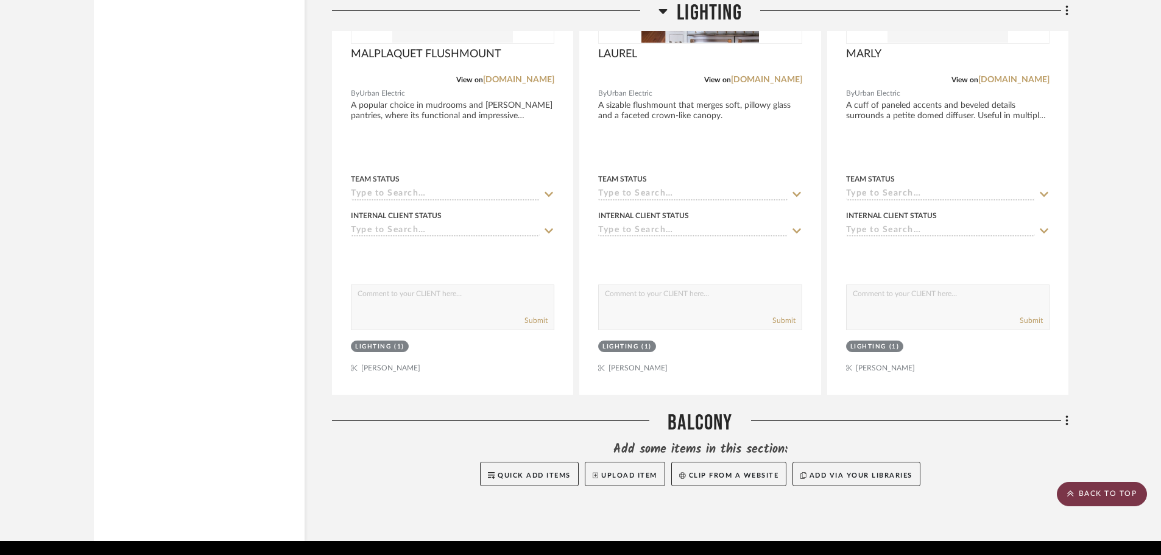
click at [1102, 498] on scroll-to-top-button "BACK TO TOP" at bounding box center [1102, 494] width 90 height 24
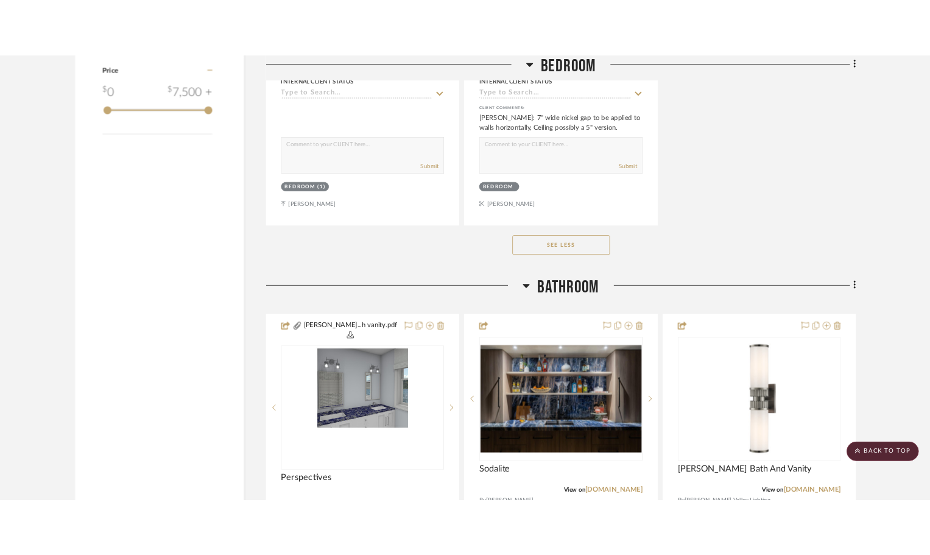
scroll to position [1797, 0]
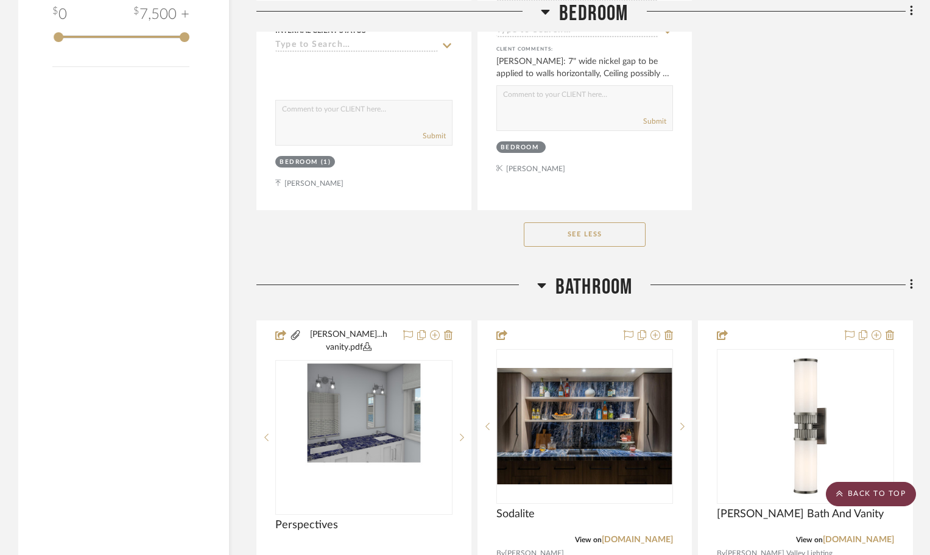
click at [885, 487] on scroll-to-top-button "BACK TO TOP" at bounding box center [871, 494] width 90 height 24
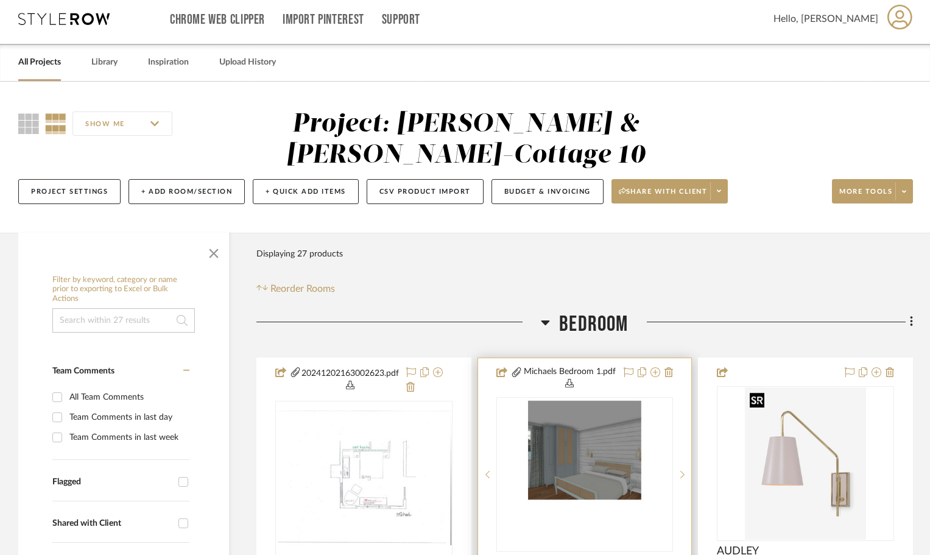
scroll to position [0, 0]
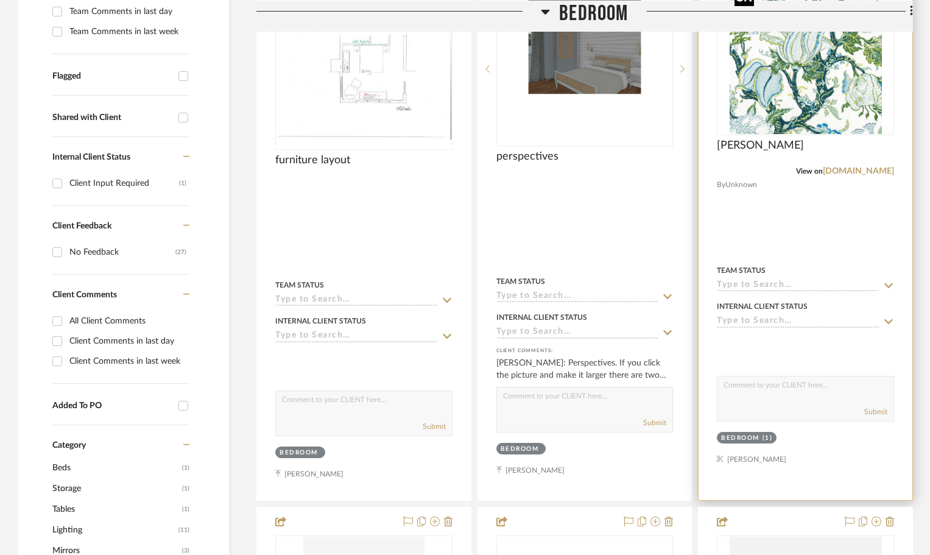
scroll to position [426, 0]
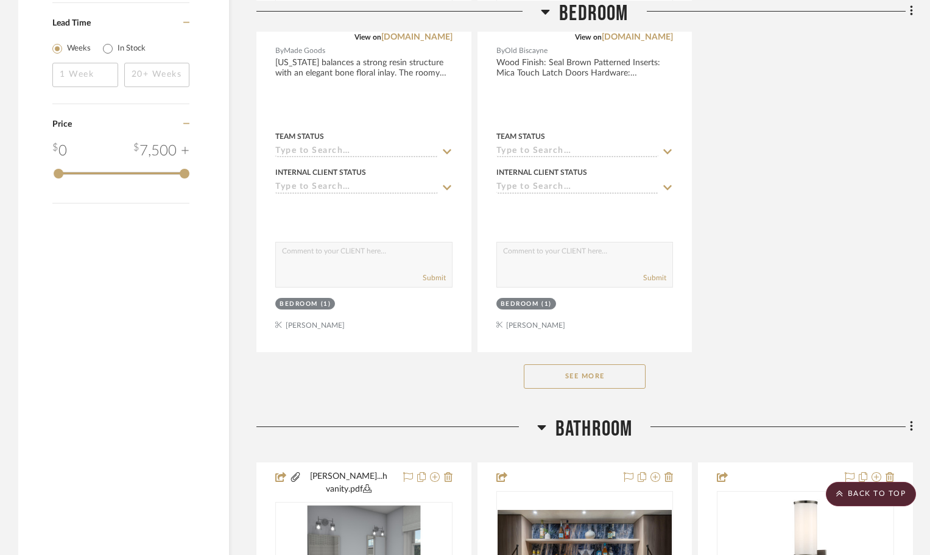
scroll to position [1644, 0]
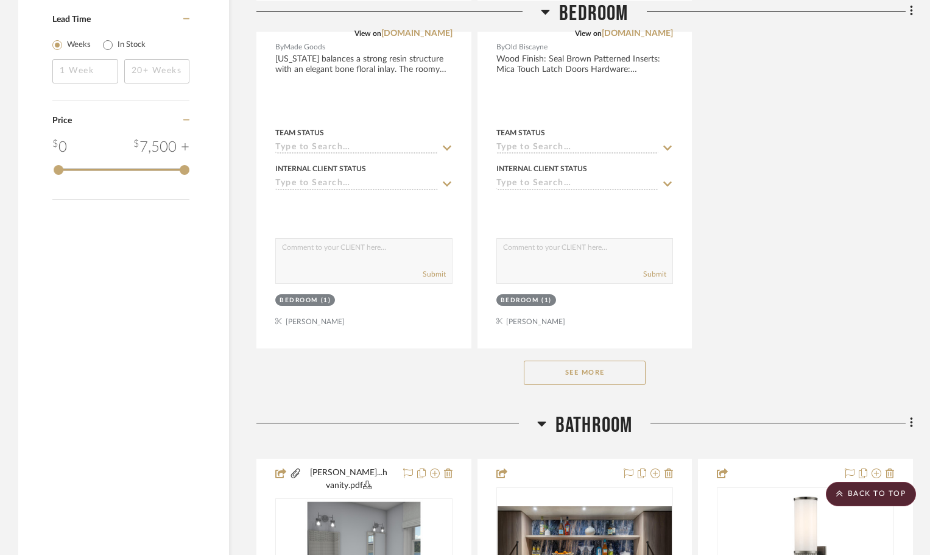
click at [637, 370] on button "See More" at bounding box center [585, 373] width 122 height 24
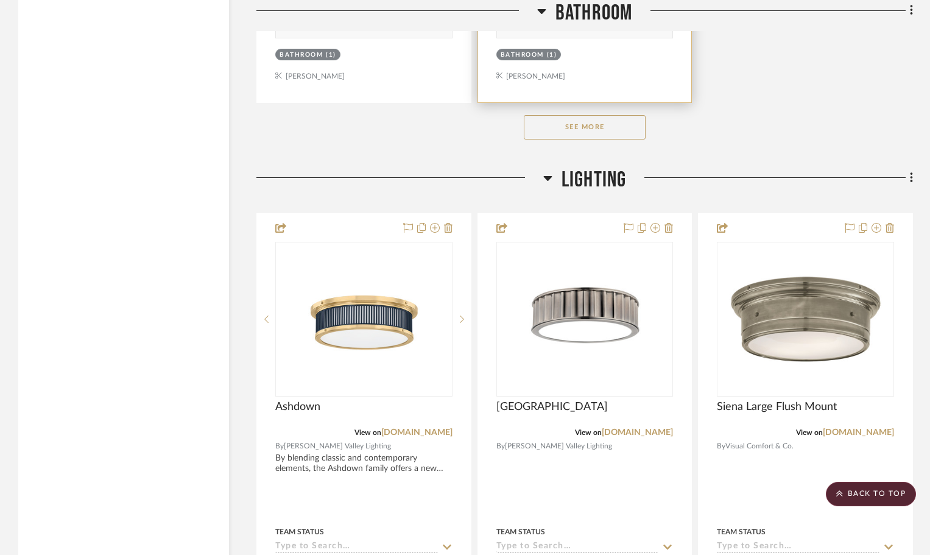
scroll to position [4019, 0]
